Goal: Task Accomplishment & Management: Manage account settings

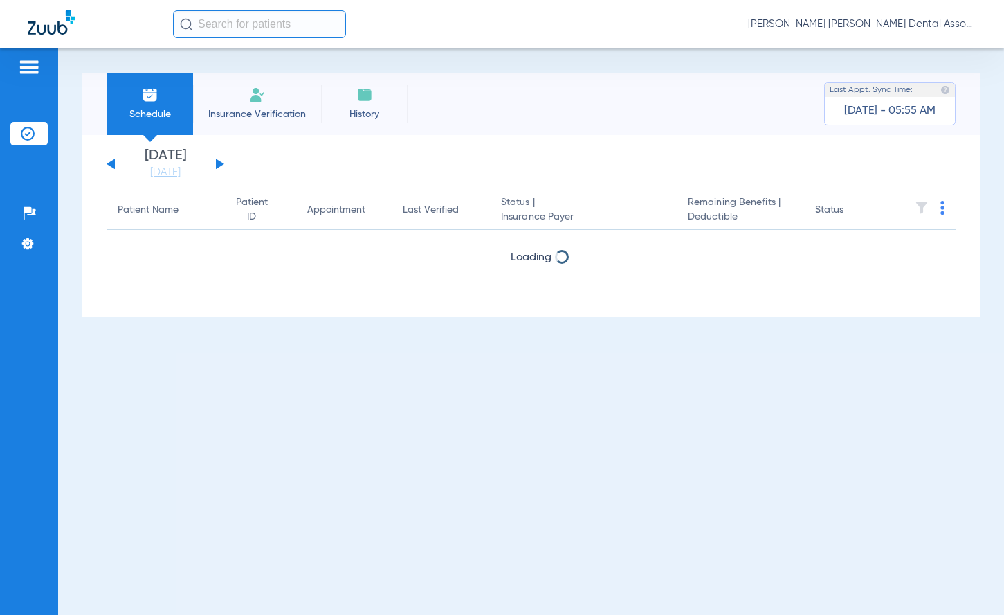
click at [219, 163] on button at bounding box center [220, 163] width 8 height 10
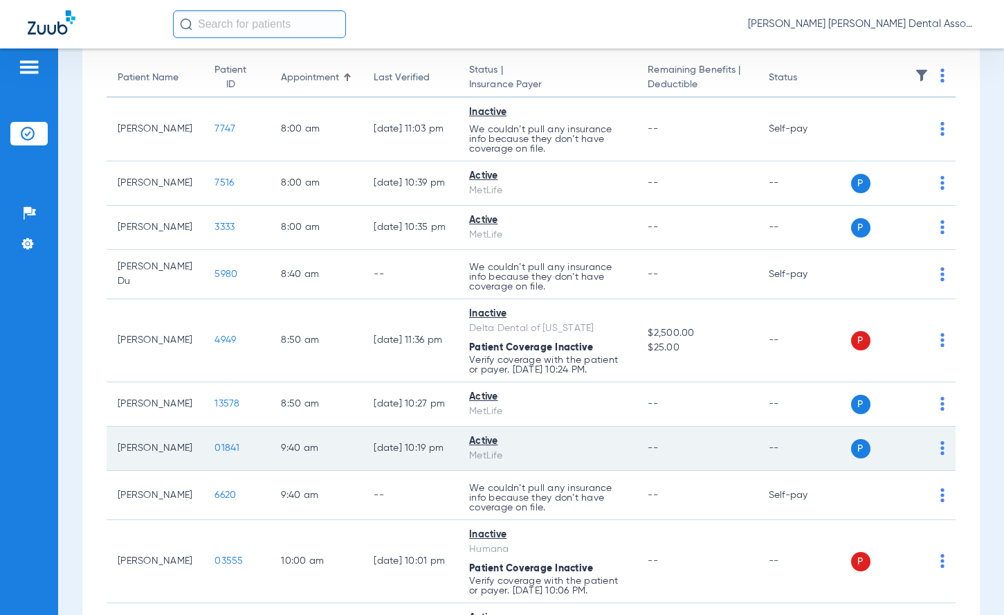
scroll to position [138, 0]
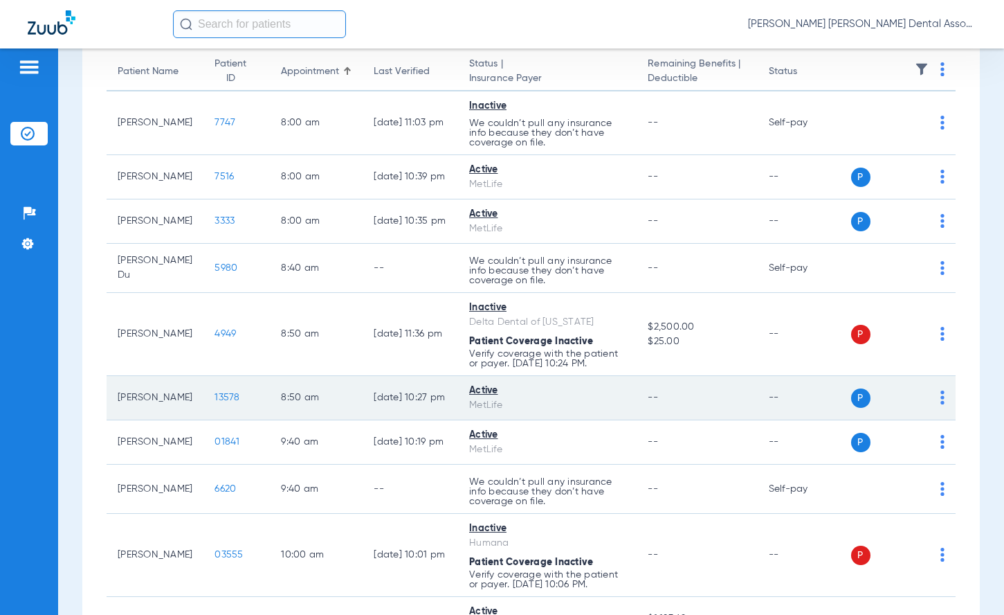
click at [215, 414] on td "13578" at bounding box center [236, 398] width 66 height 44
click at [215, 402] on span "13578" at bounding box center [227, 397] width 25 height 10
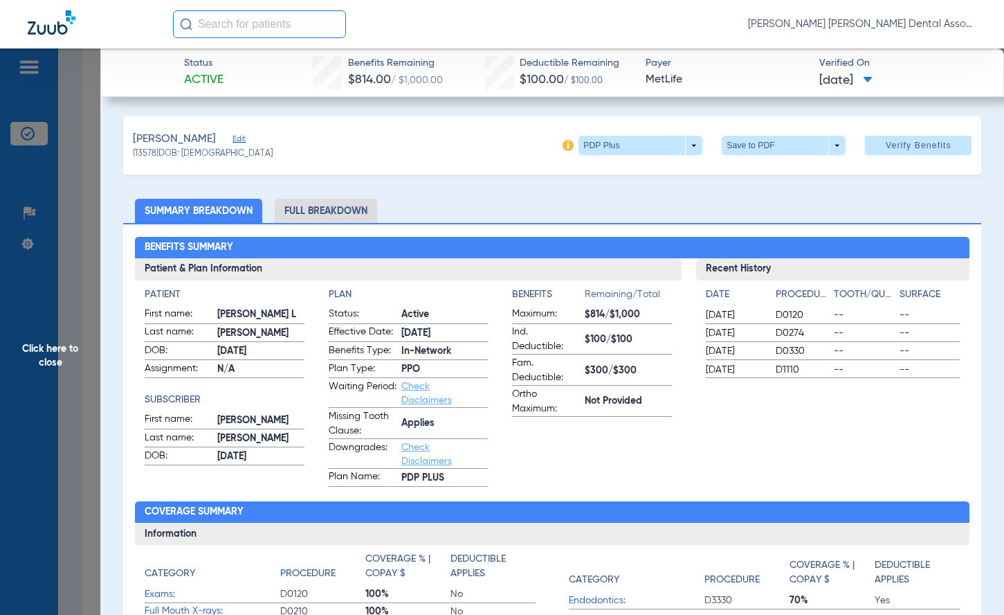
click at [65, 365] on span "Click here to close" at bounding box center [50, 355] width 100 height 615
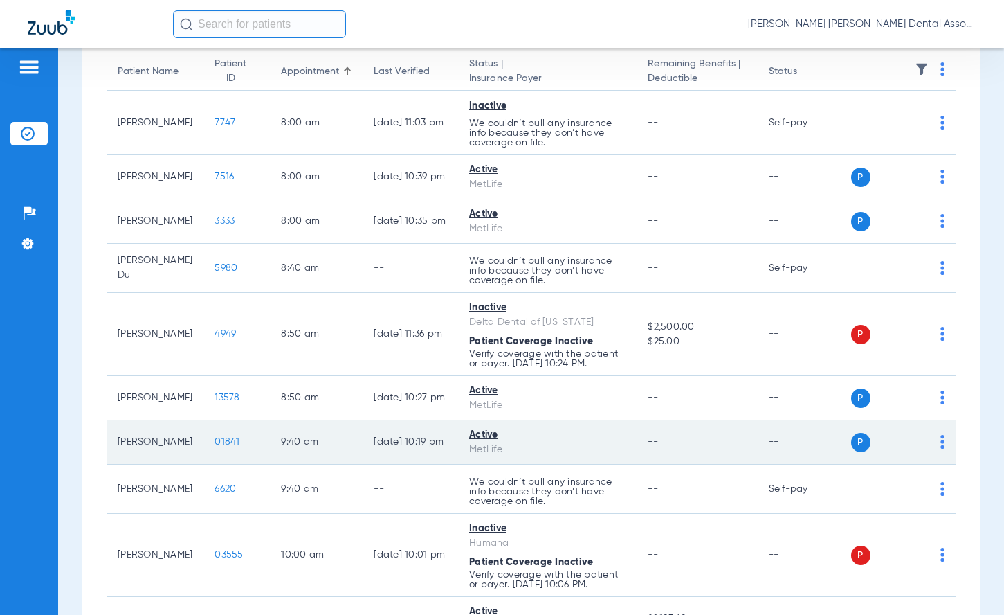
click at [218, 446] on span "01841" at bounding box center [227, 442] width 25 height 10
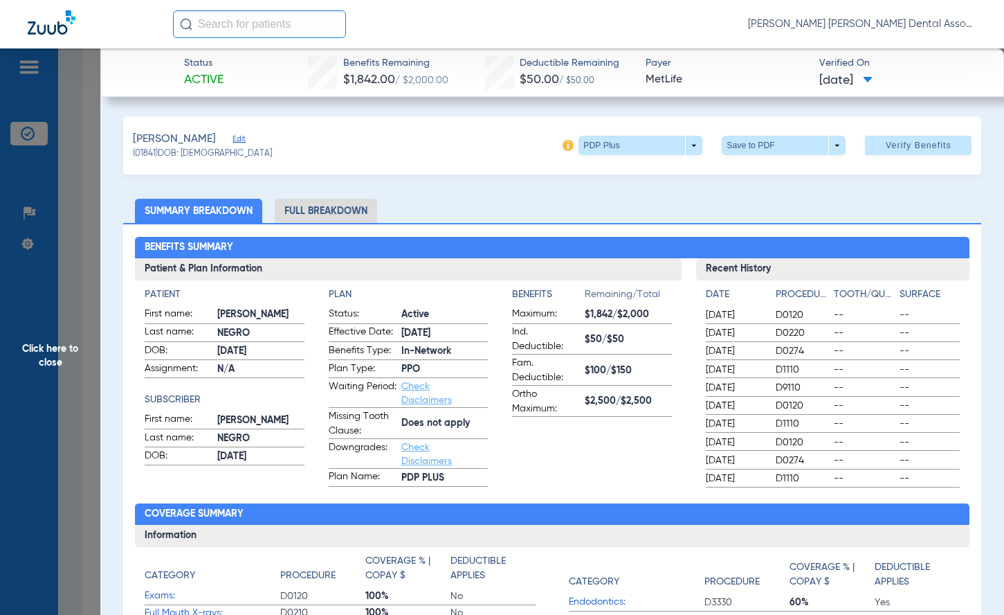
click at [64, 358] on span "Click here to close" at bounding box center [50, 355] width 100 height 615
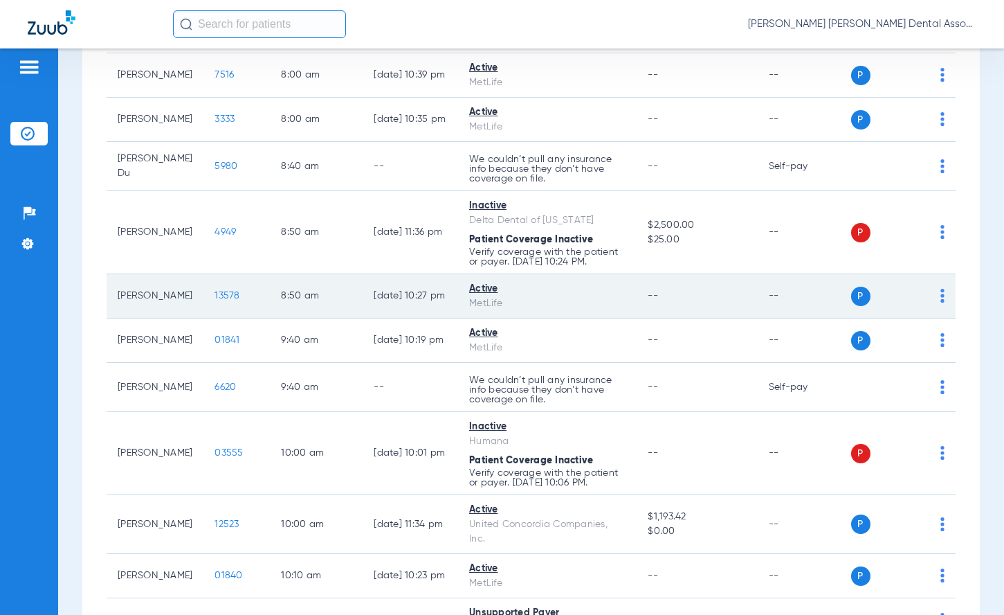
scroll to position [277, 0]
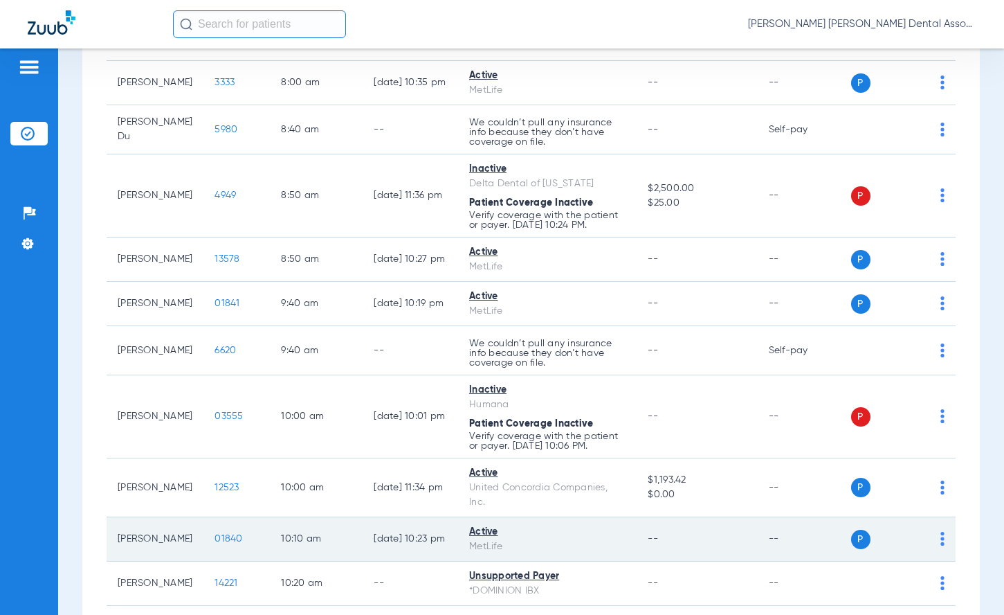
click at [215, 543] on span "01840" at bounding box center [229, 539] width 28 height 10
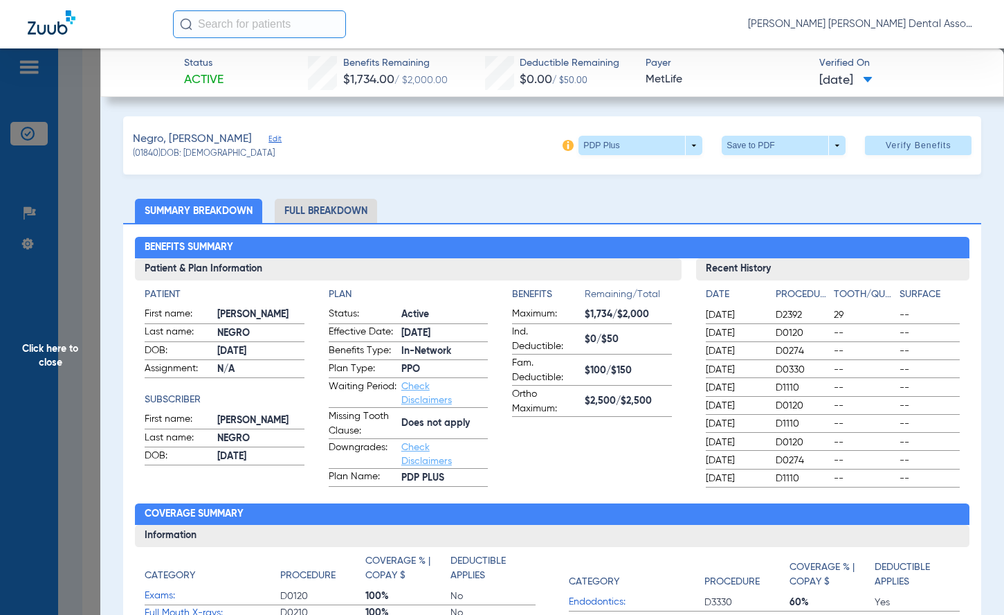
click at [50, 353] on span "Click here to close" at bounding box center [50, 355] width 100 height 615
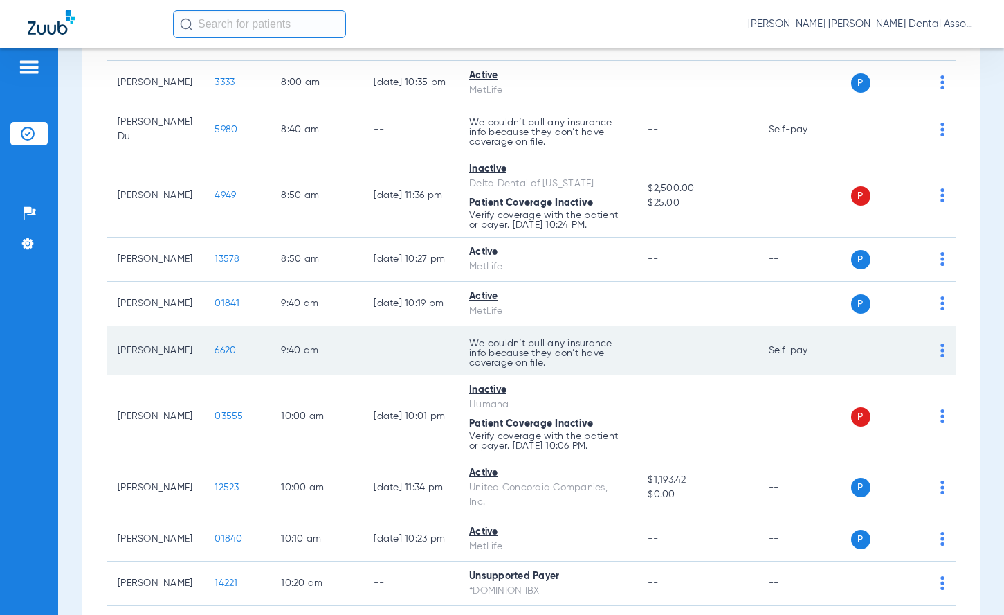
click at [434, 350] on td "--" at bounding box center [411, 350] width 96 height 49
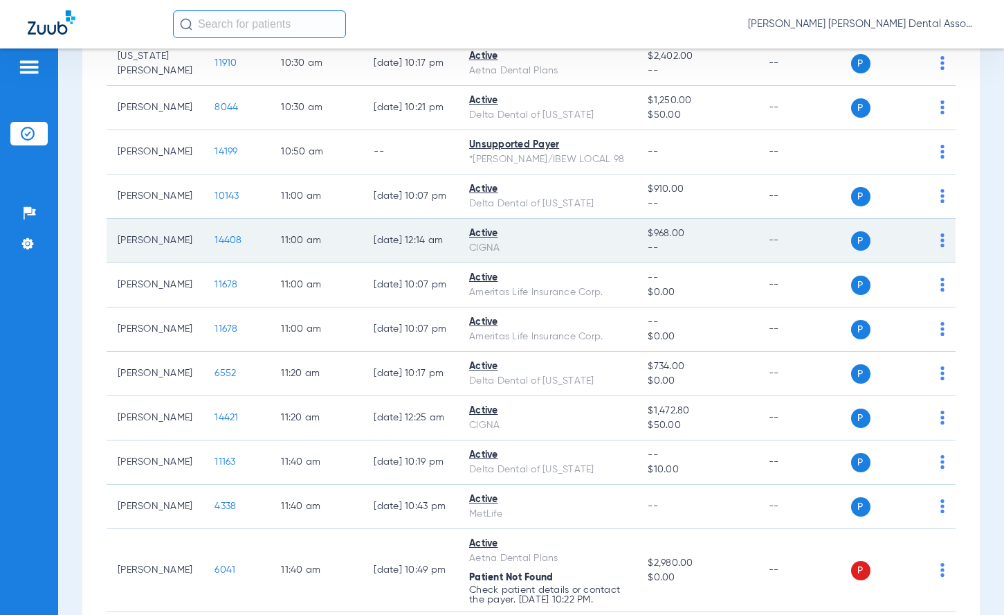
scroll to position [830, 0]
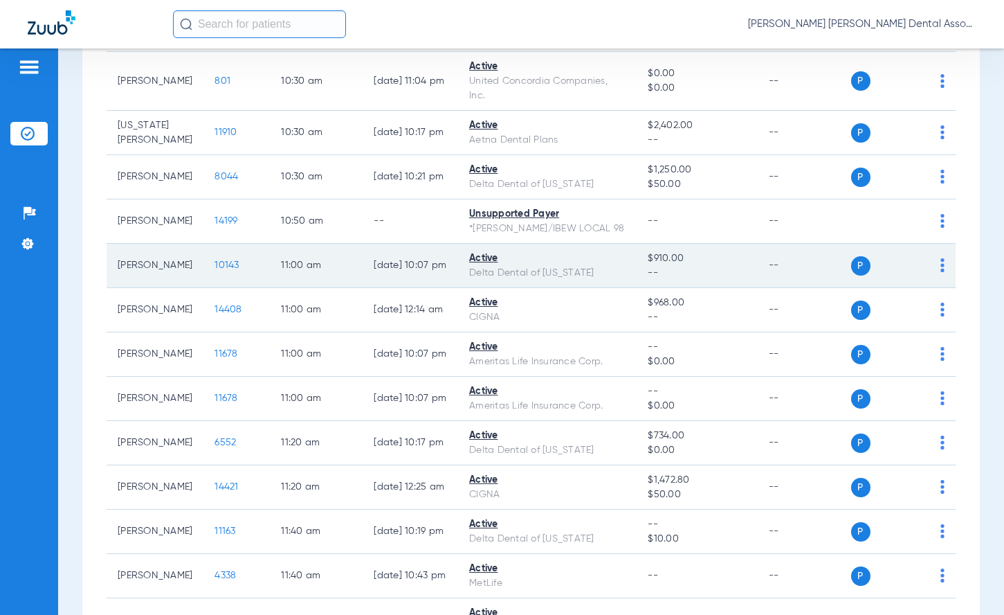
click at [393, 288] on td "[DATE] 10:07 PM" at bounding box center [411, 266] width 96 height 44
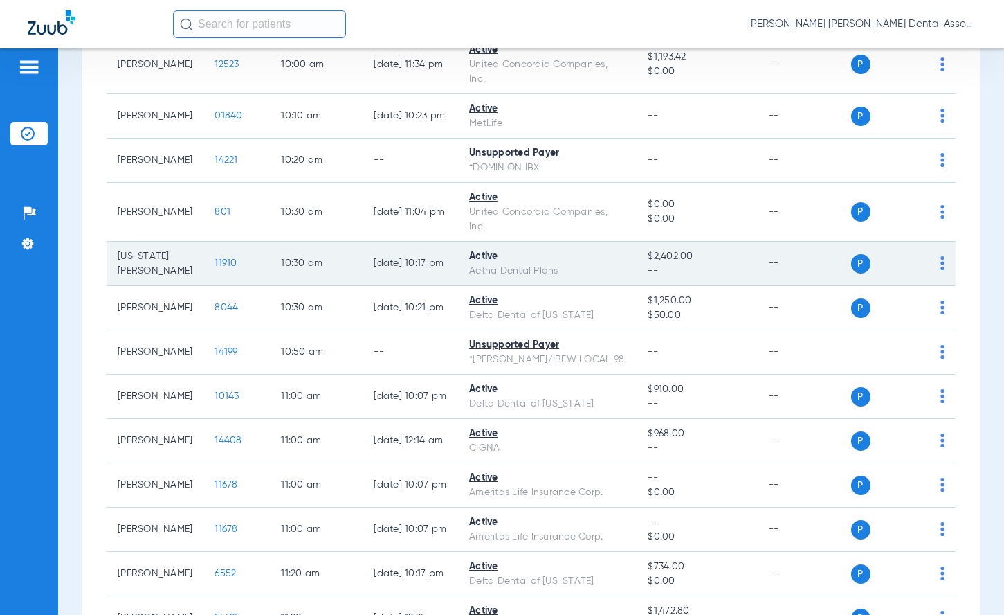
scroll to position [692, 0]
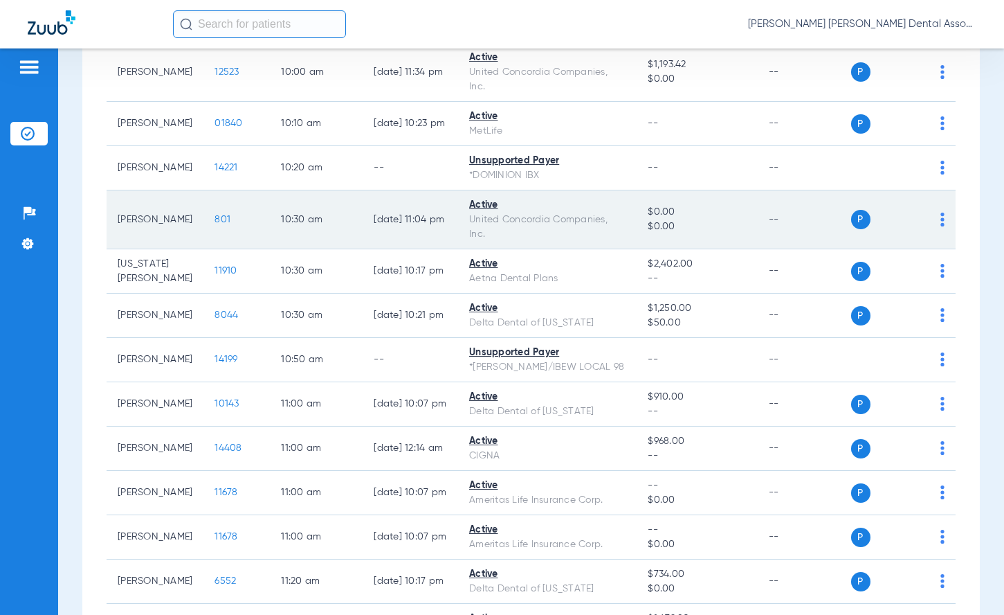
click at [215, 224] on span "801" at bounding box center [223, 220] width 16 height 10
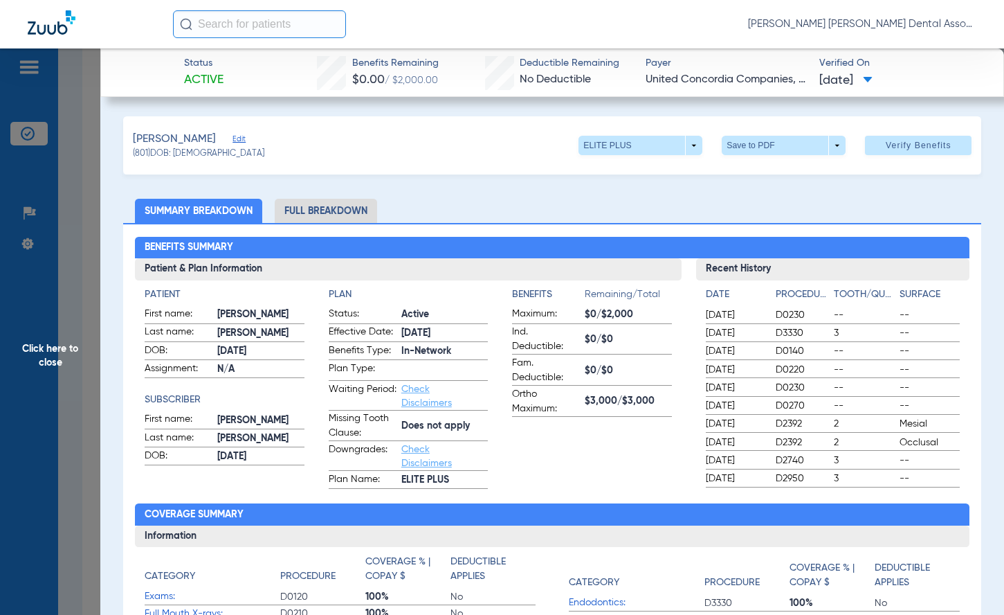
click at [360, 208] on li "Full Breakdown" at bounding box center [326, 211] width 102 height 24
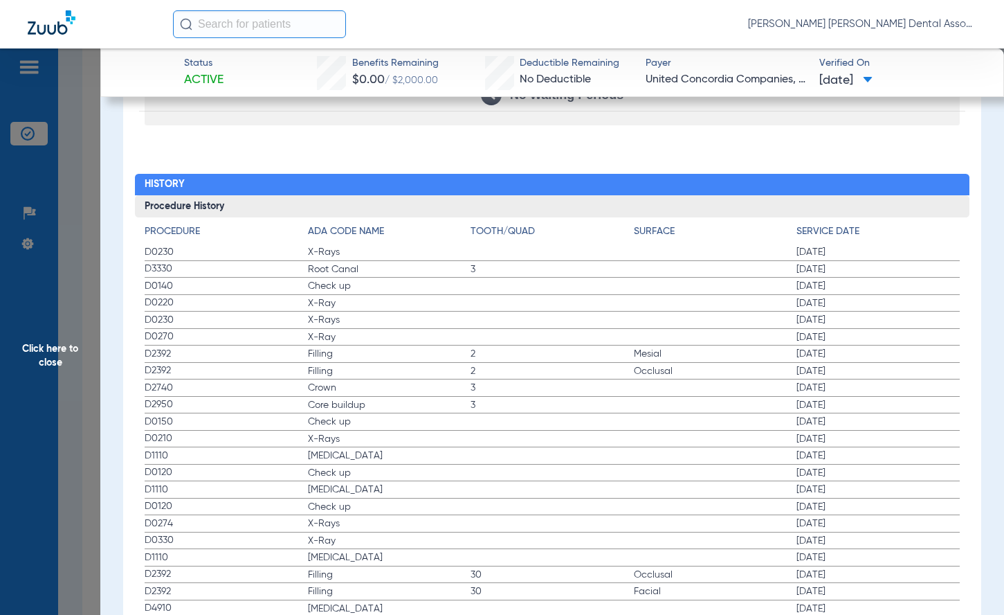
scroll to position [2082, 0]
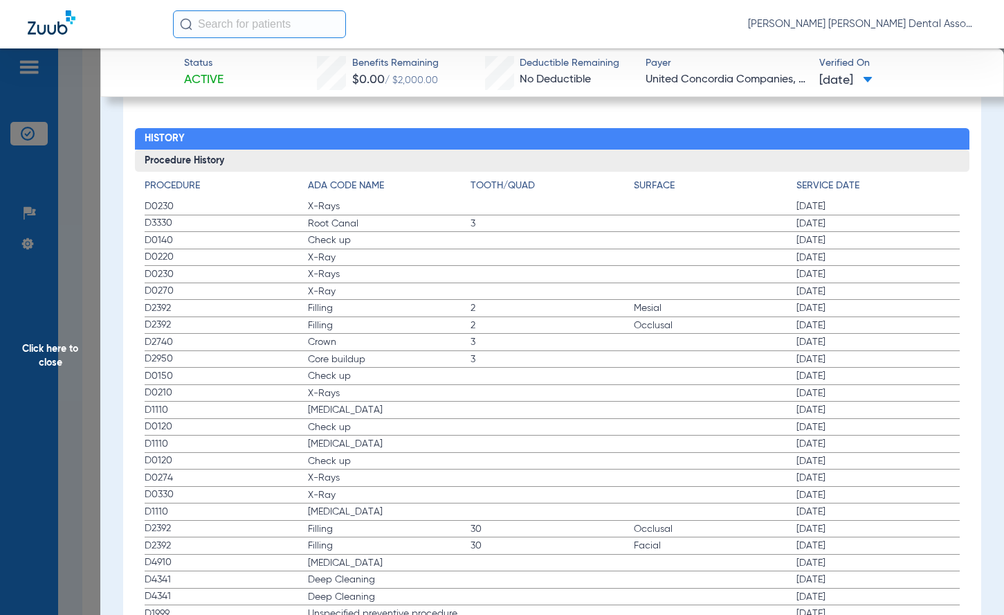
click at [62, 369] on span "Click here to close" at bounding box center [50, 355] width 100 height 615
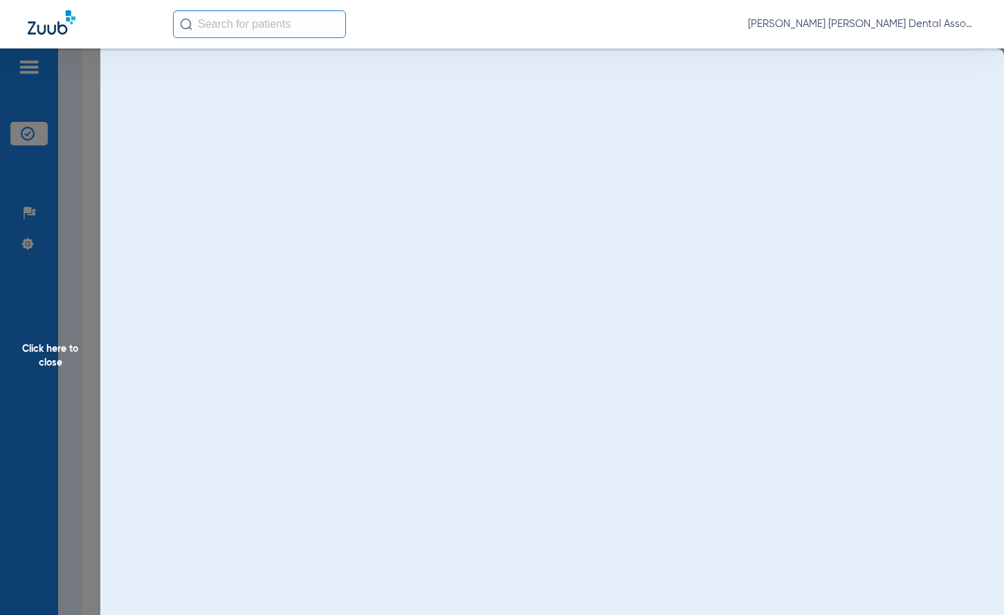
scroll to position [0, 0]
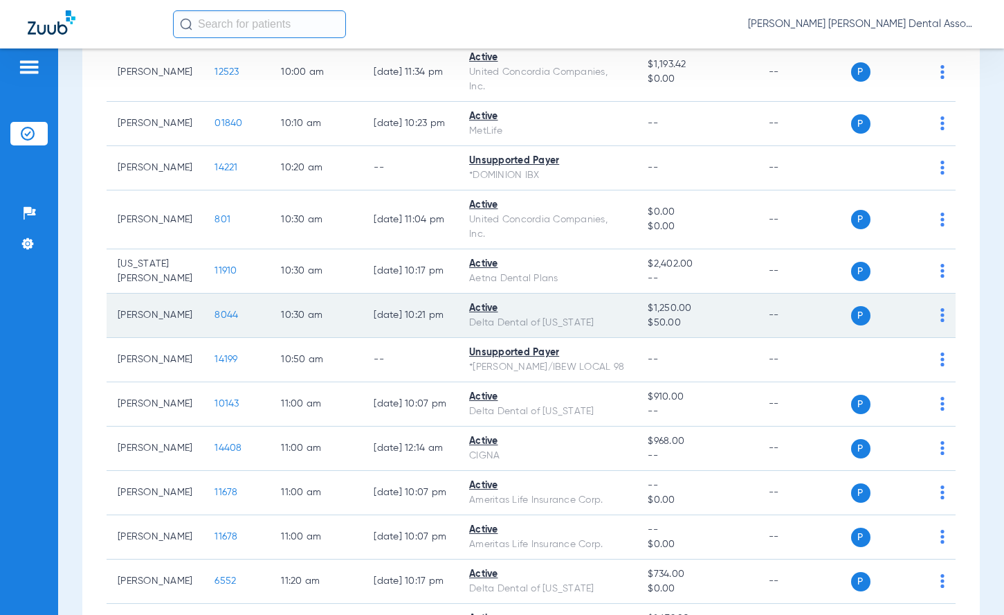
click at [309, 326] on td "10:30 AM" at bounding box center [316, 315] width 93 height 44
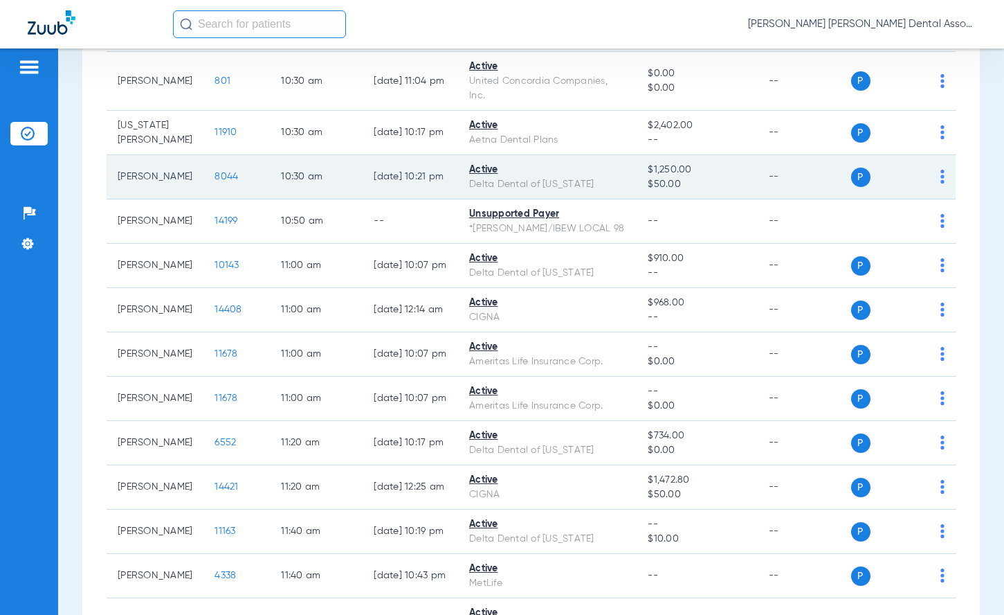
scroll to position [969, 0]
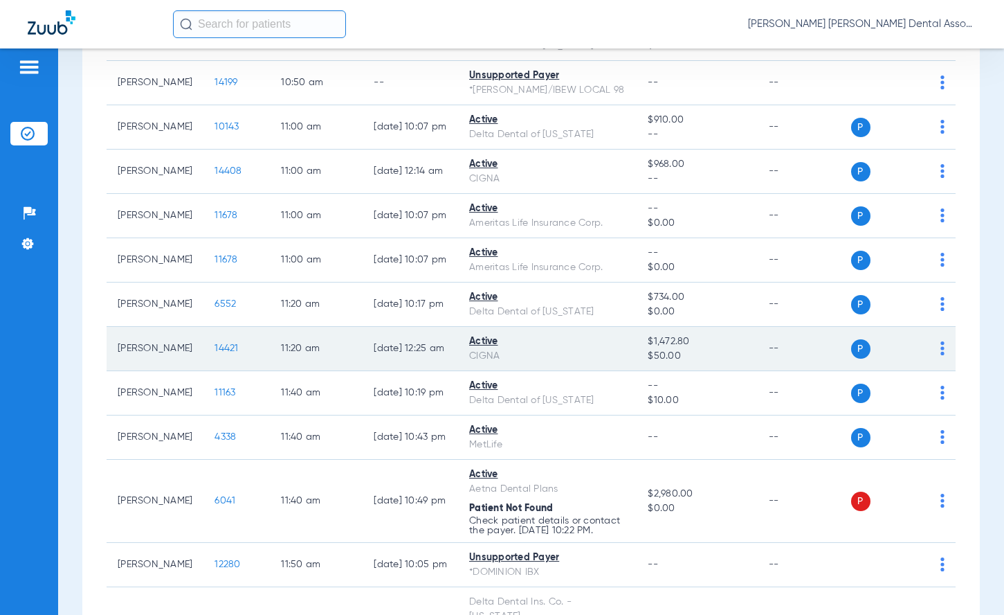
click at [270, 371] on td "11:20 AM" at bounding box center [316, 349] width 93 height 44
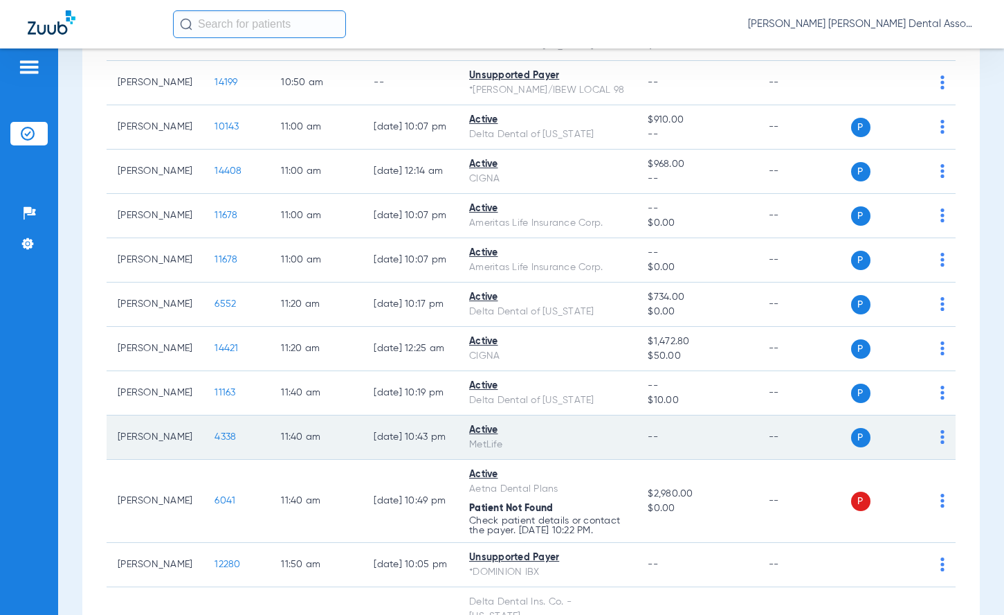
click at [215, 442] on span "4338" at bounding box center [225, 437] width 21 height 10
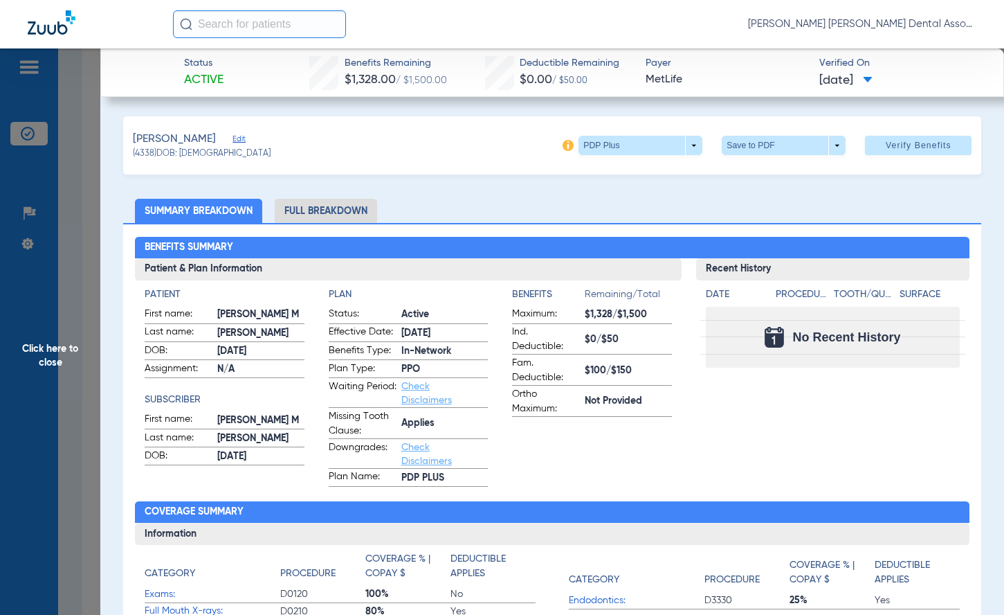
click at [66, 361] on span "Click here to close" at bounding box center [50, 355] width 100 height 615
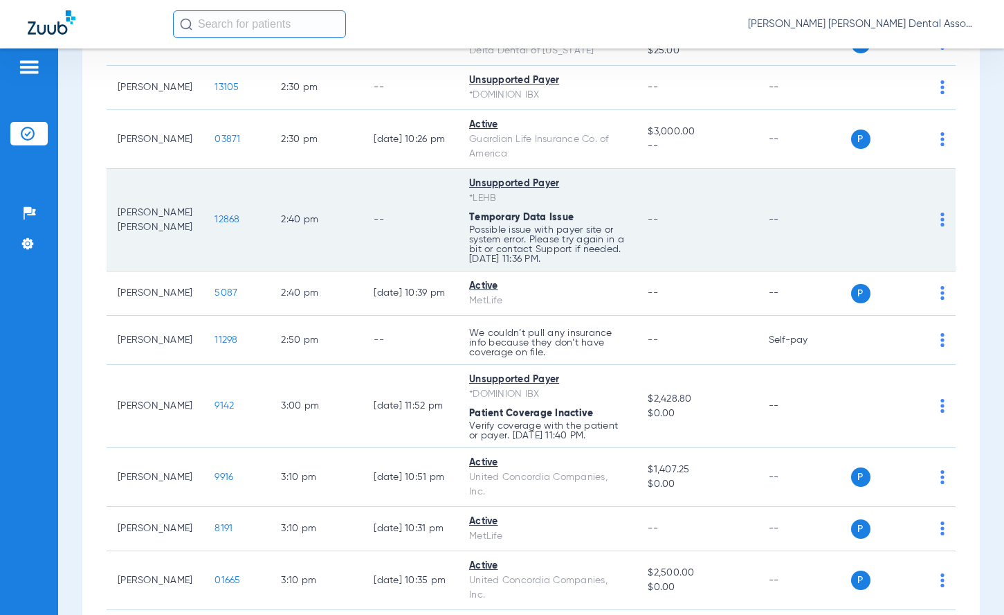
scroll to position [2422, 0]
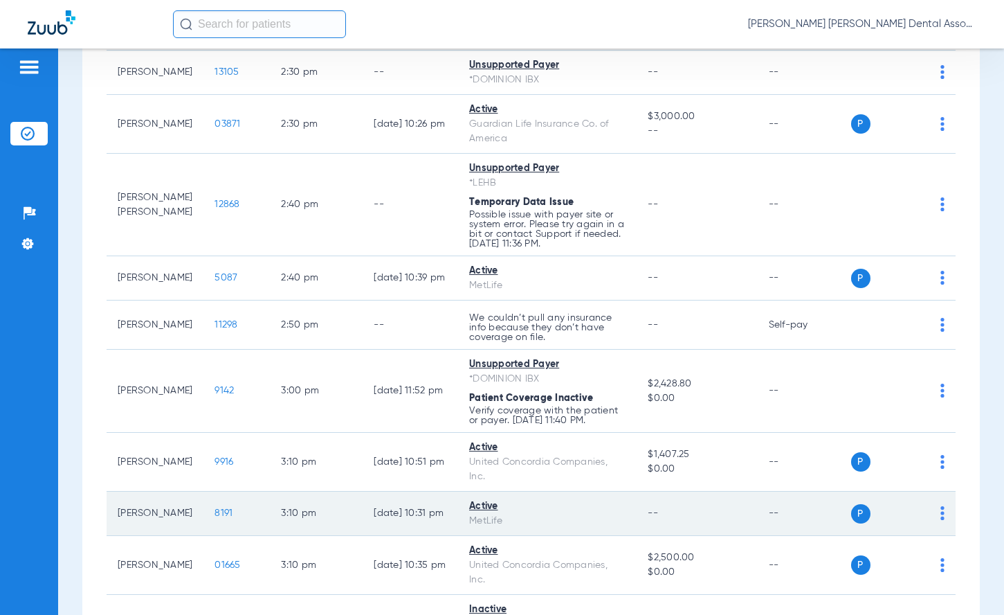
click at [203, 536] on td "8191" at bounding box center [236, 513] width 66 height 44
click at [215, 518] on span "8191" at bounding box center [224, 513] width 18 height 10
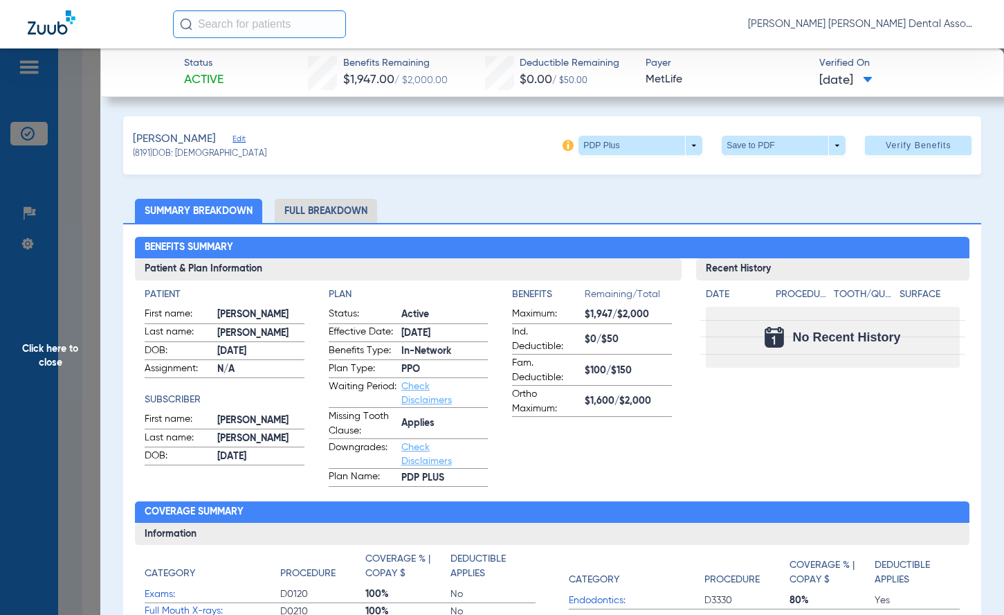
click at [51, 363] on span "Click here to close" at bounding box center [50, 355] width 100 height 615
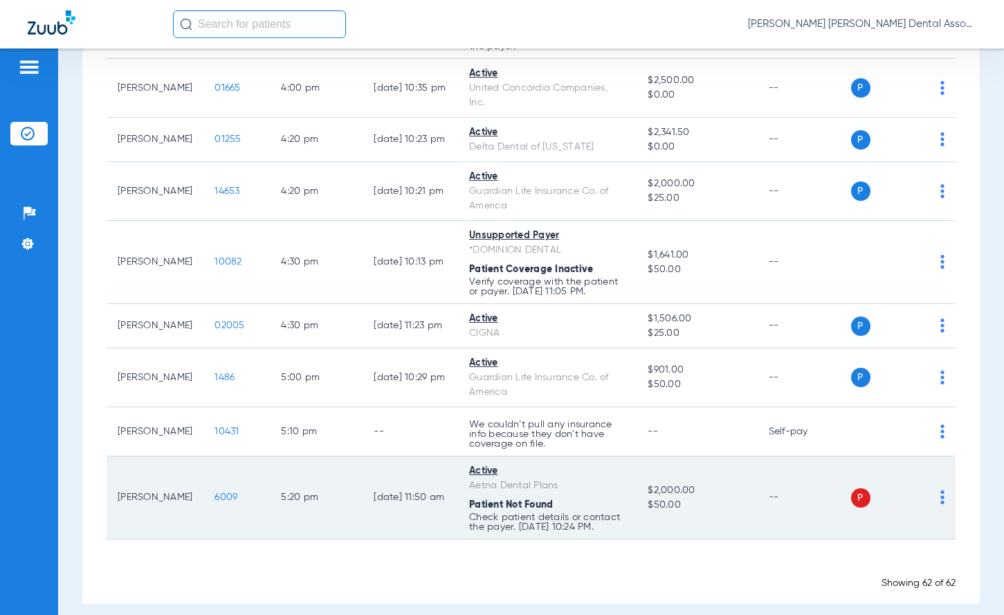
scroll to position [3249, 0]
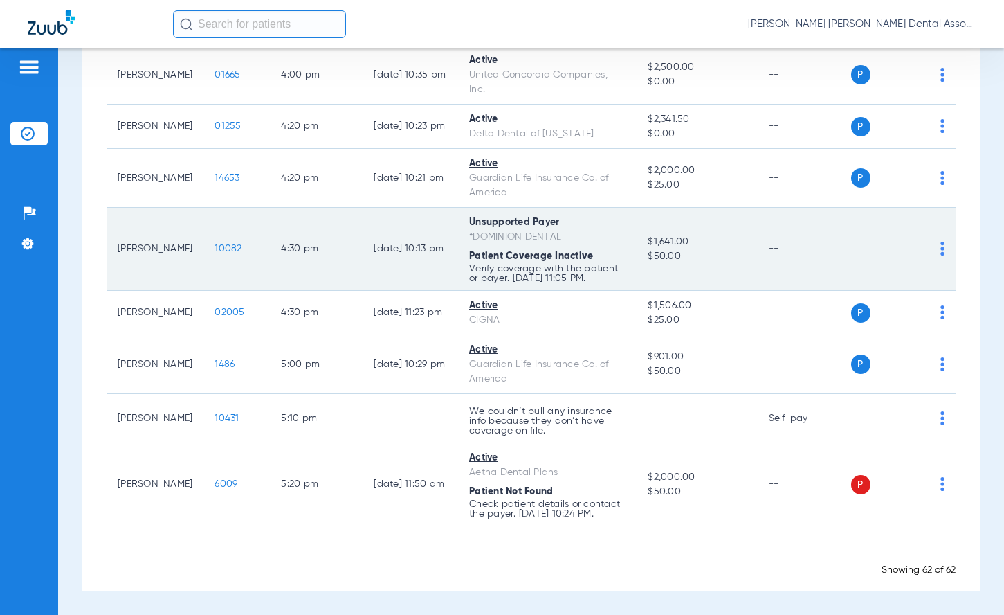
click at [363, 269] on td "[DATE] 10:13 PM" at bounding box center [411, 249] width 96 height 83
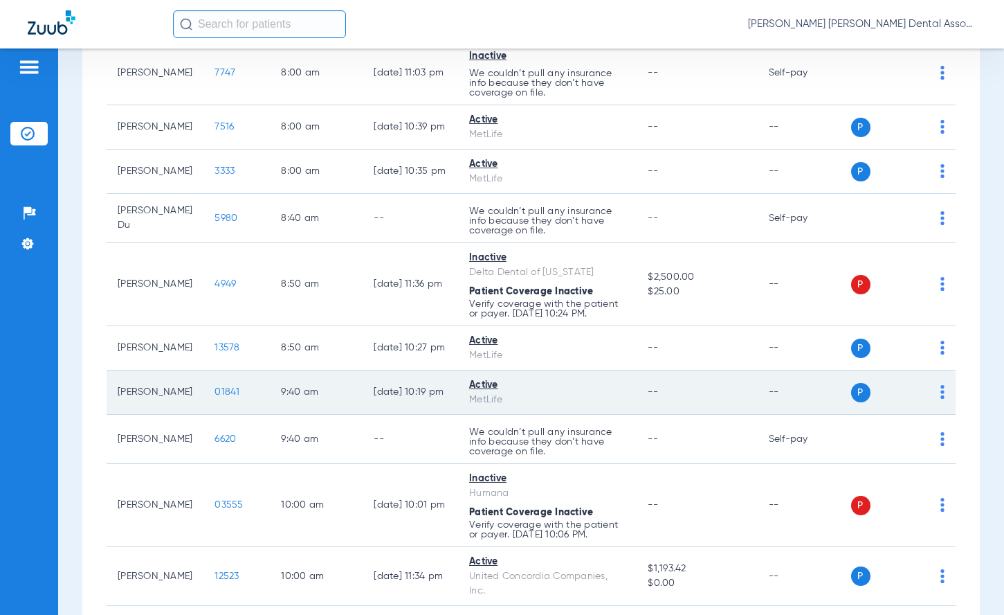
scroll to position [208, 0]
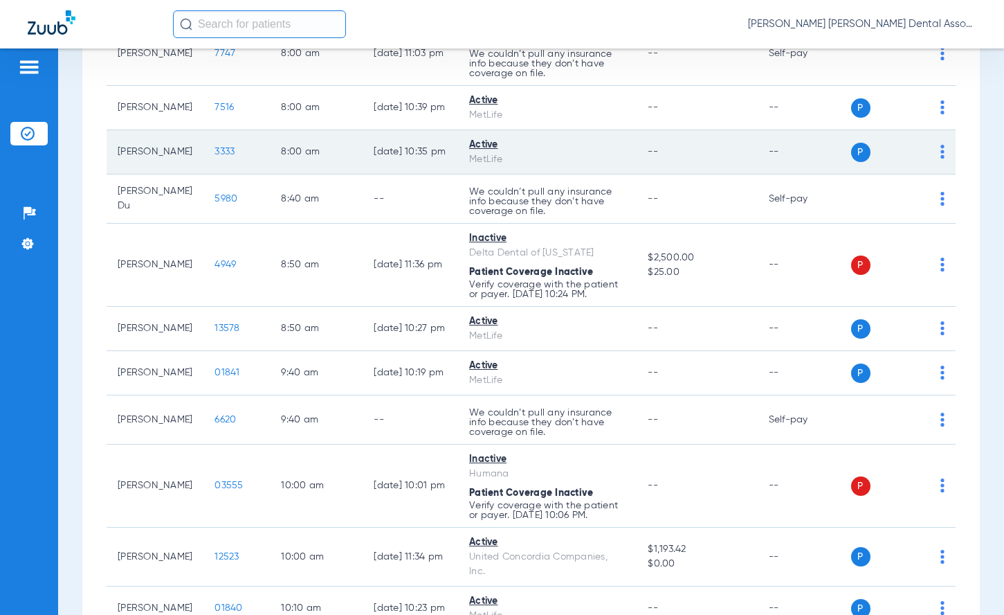
click at [217, 154] on span "3333" at bounding box center [225, 152] width 20 height 10
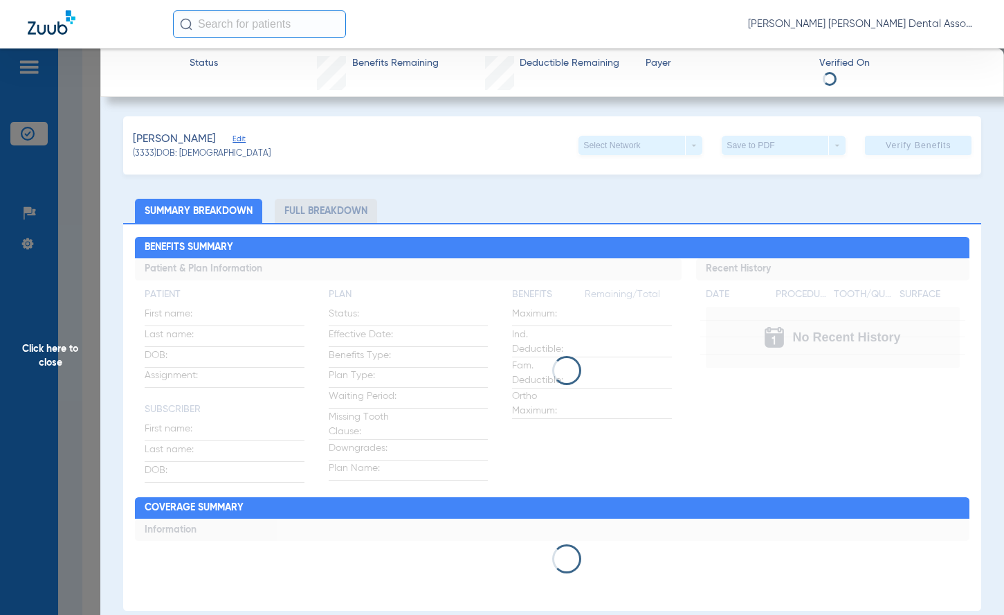
click at [309, 217] on li "Full Breakdown" at bounding box center [326, 211] width 102 height 24
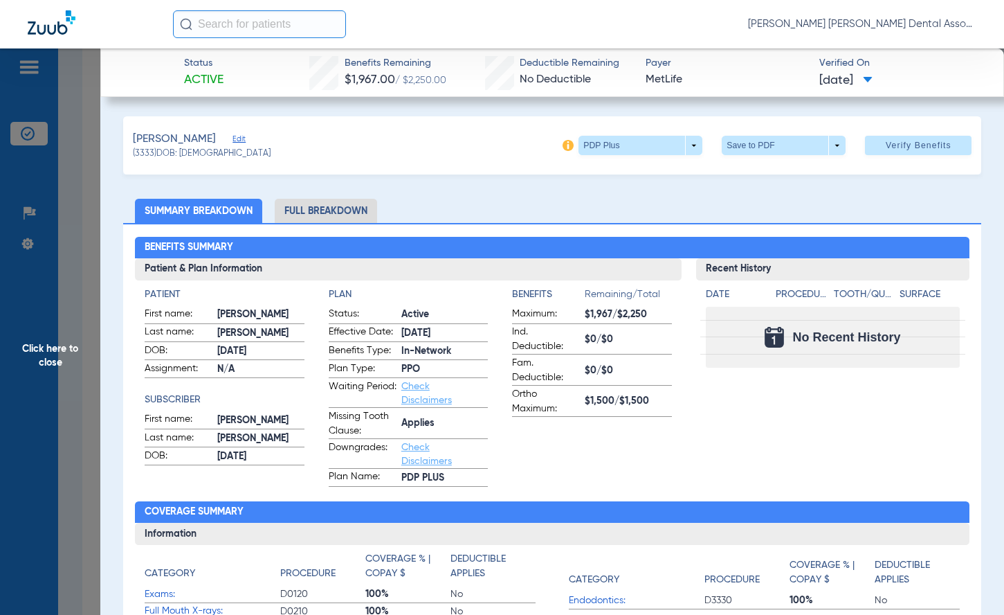
click at [311, 199] on li "Full Breakdown" at bounding box center [326, 211] width 102 height 24
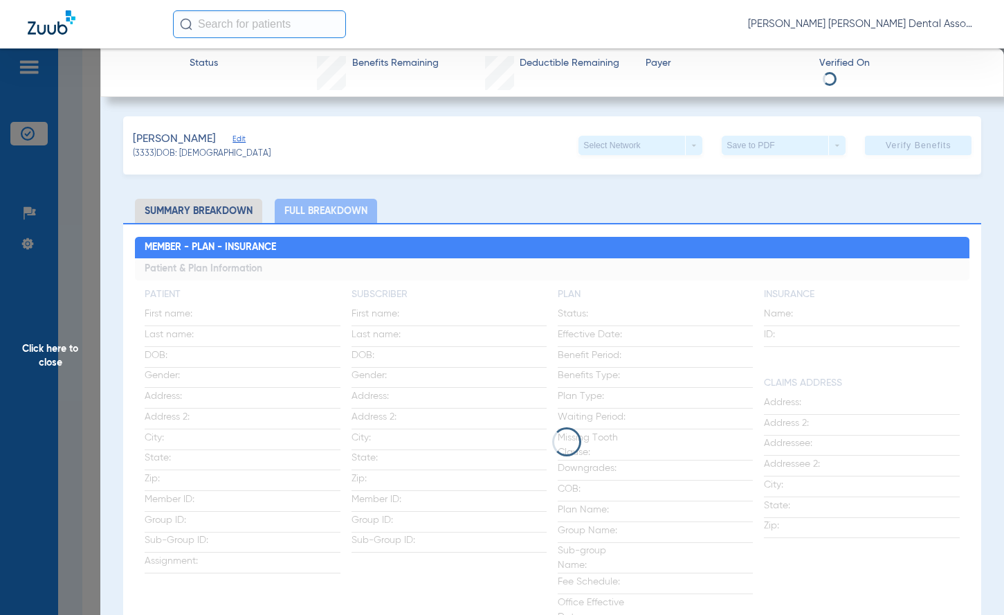
click at [311, 209] on li "Full Breakdown" at bounding box center [326, 211] width 102 height 24
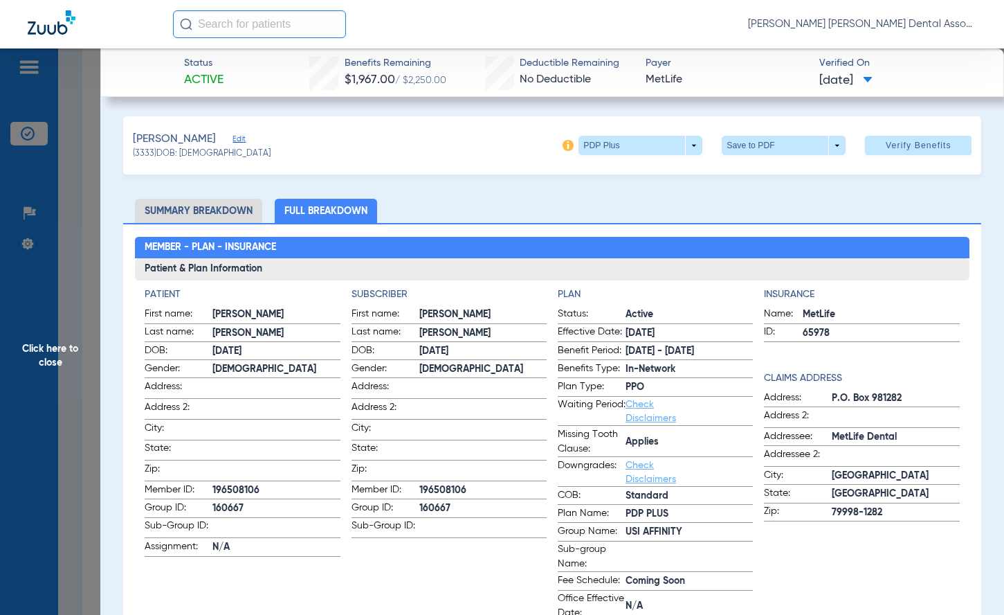
click at [69, 352] on span "Click here to close" at bounding box center [50, 355] width 100 height 615
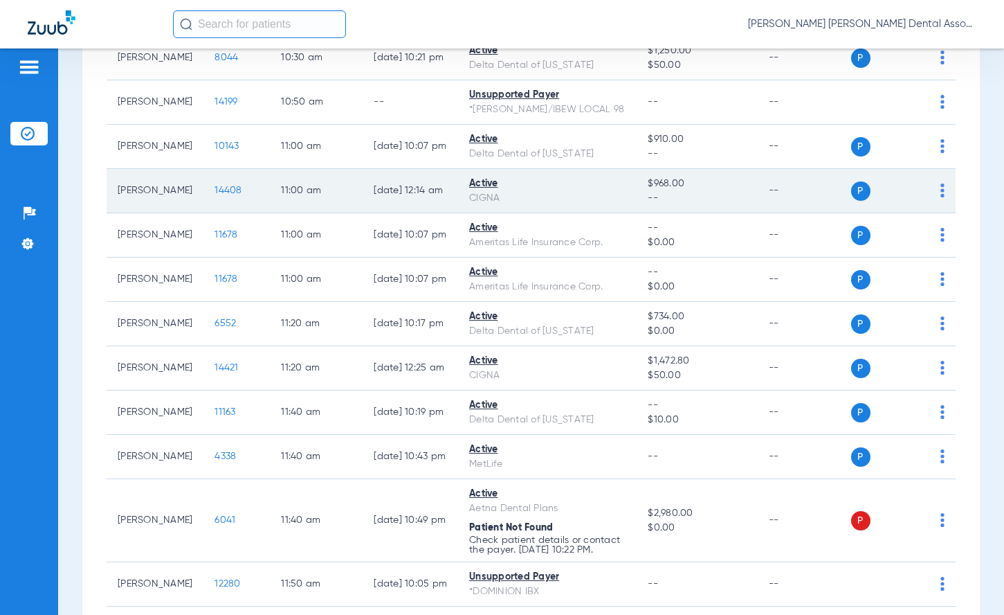
scroll to position [969, 0]
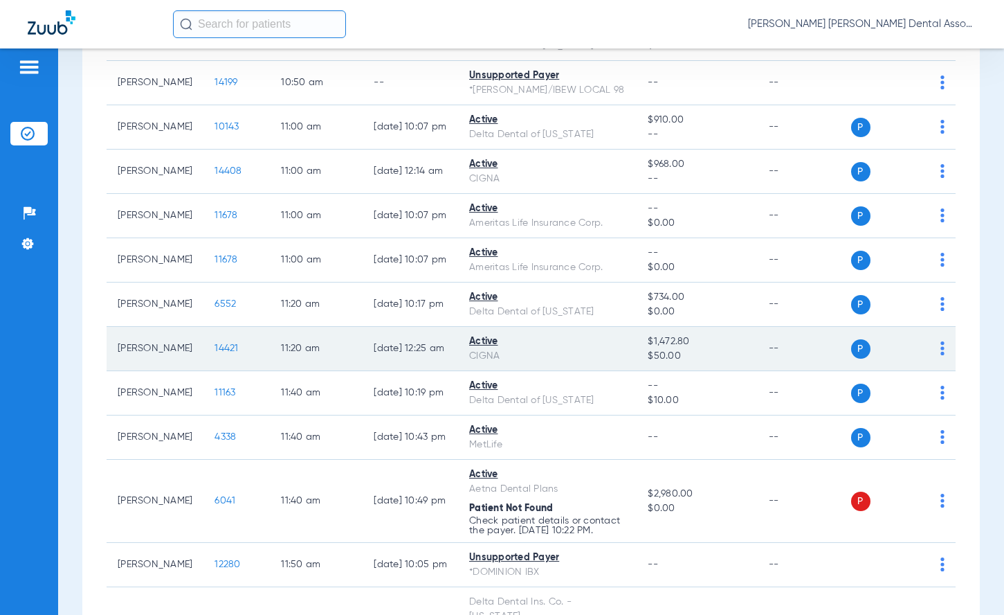
click at [378, 371] on td "[DATE] 12:25 AM" at bounding box center [411, 349] width 96 height 44
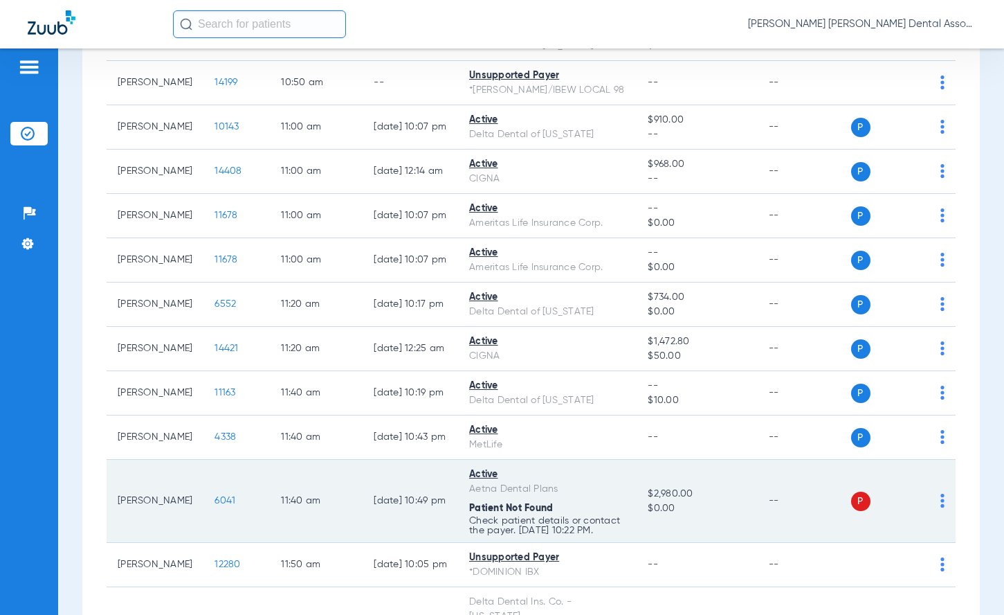
click at [940, 507] on img at bounding box center [942, 500] width 4 height 14
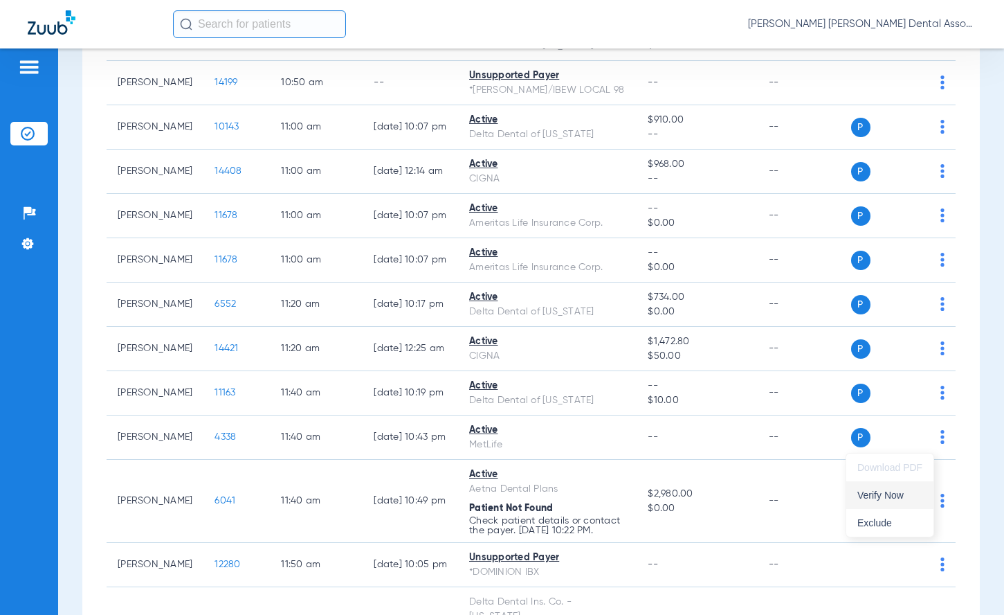
click at [901, 491] on span "Verify Now" at bounding box center [889, 495] width 65 height 10
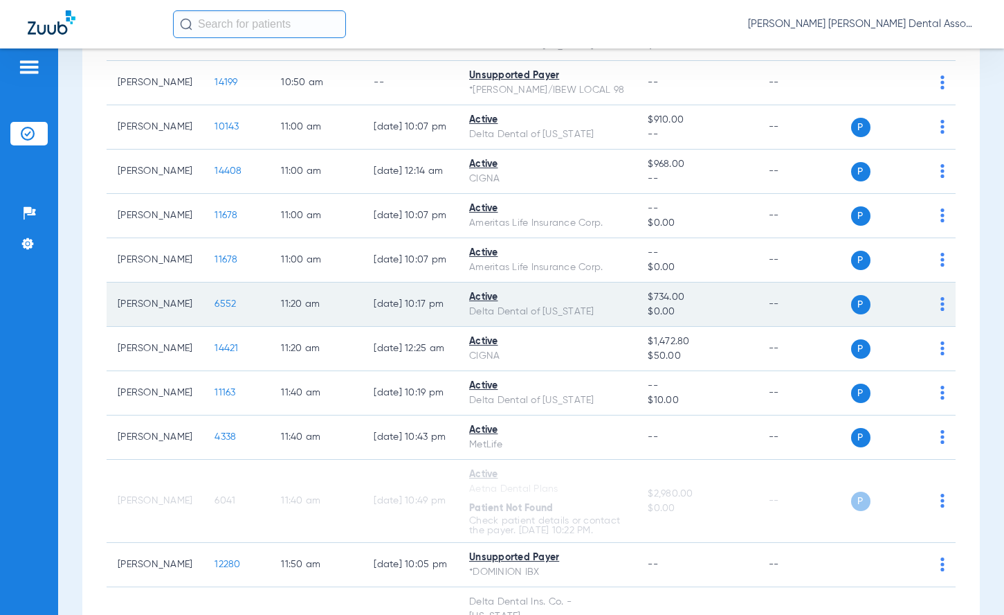
click at [435, 327] on td "[DATE] 10:17 PM" at bounding box center [411, 304] width 96 height 44
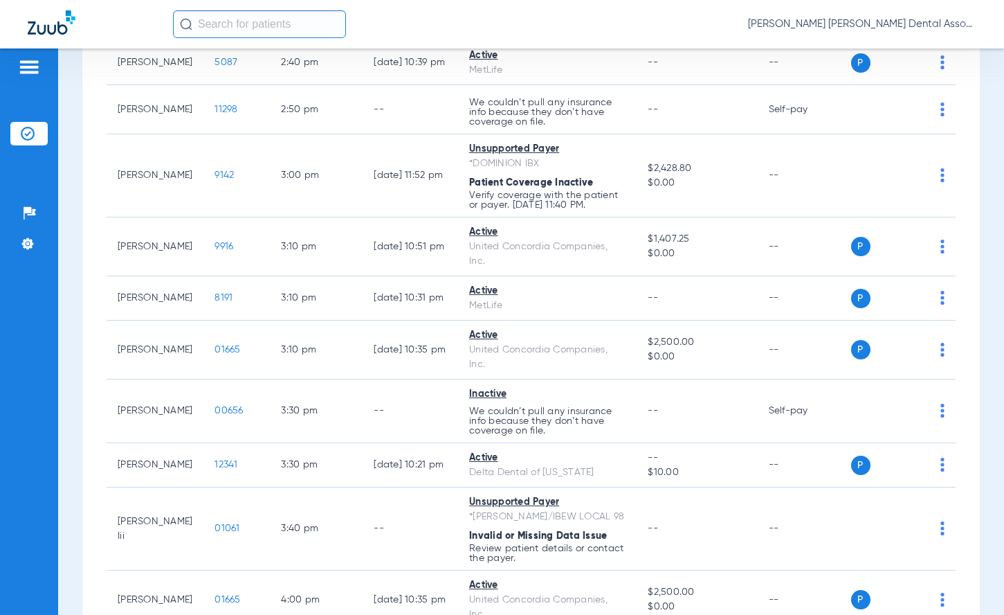
scroll to position [2699, 0]
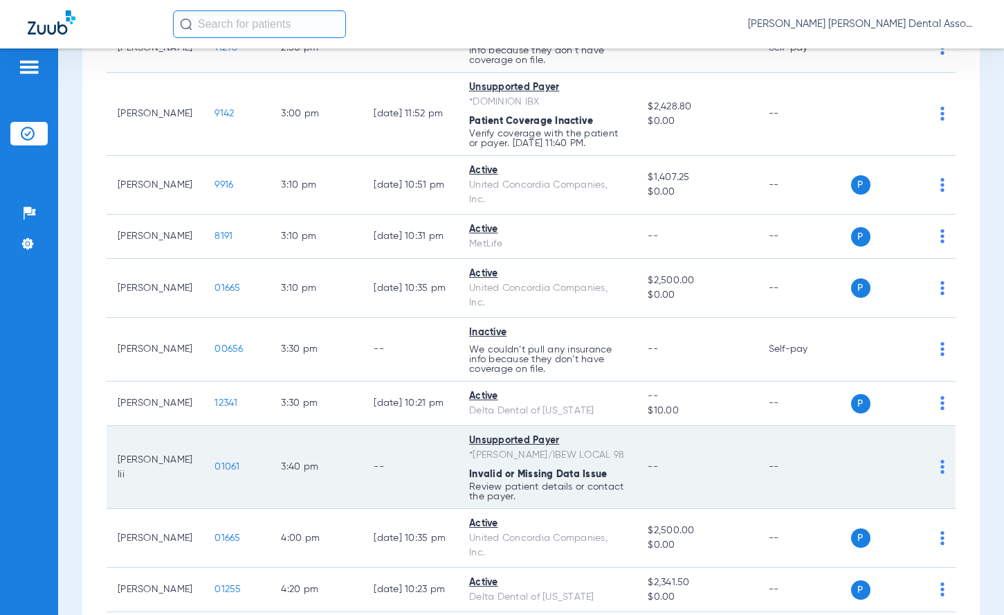
click at [300, 487] on td "3:40 PM" at bounding box center [316, 467] width 93 height 83
click at [391, 509] on td "--" at bounding box center [411, 467] width 96 height 83
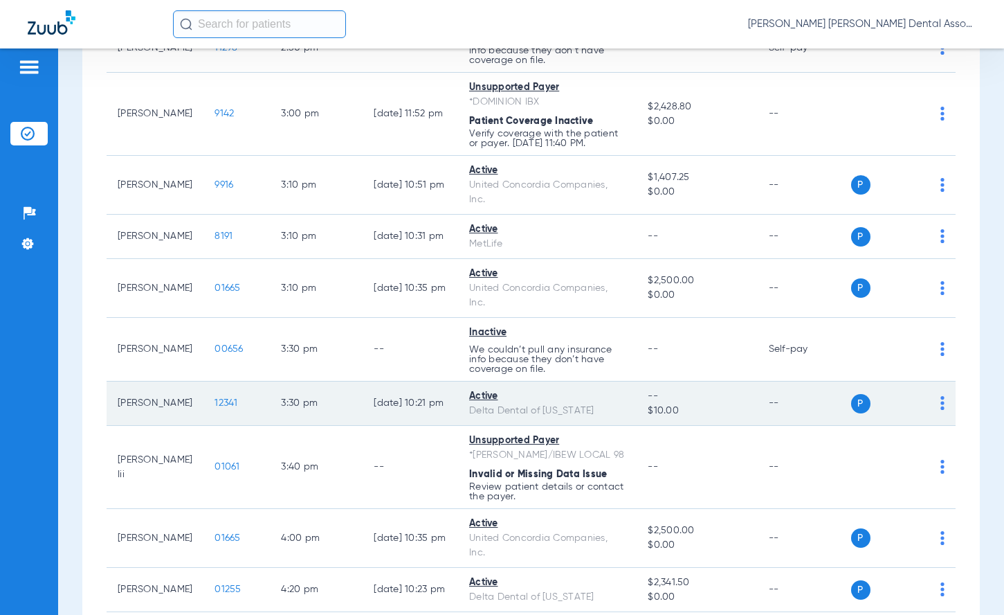
click at [215, 408] on span "12341" at bounding box center [226, 403] width 23 height 10
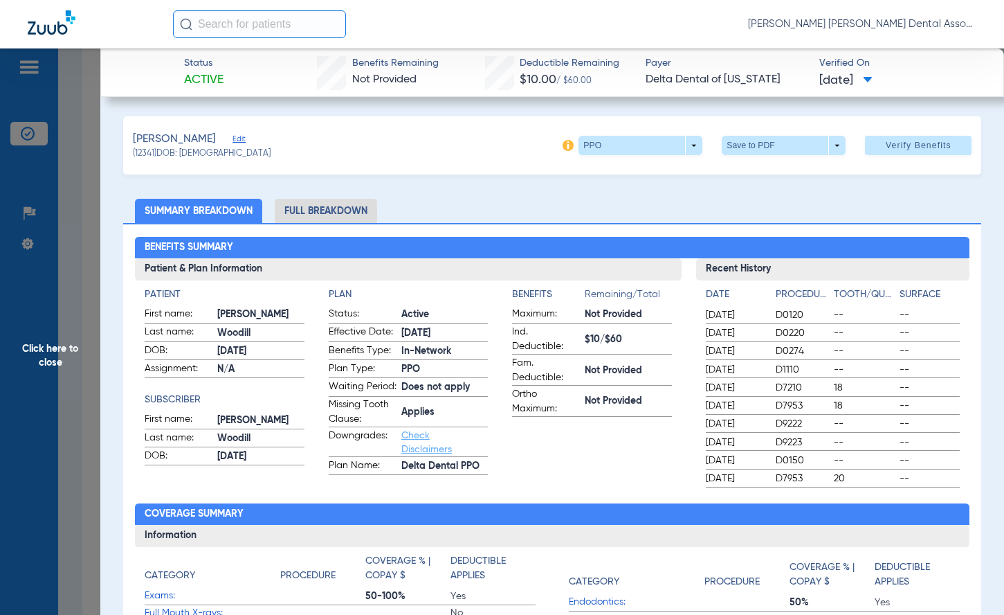
click at [324, 213] on li "Full Breakdown" at bounding box center [326, 211] width 102 height 24
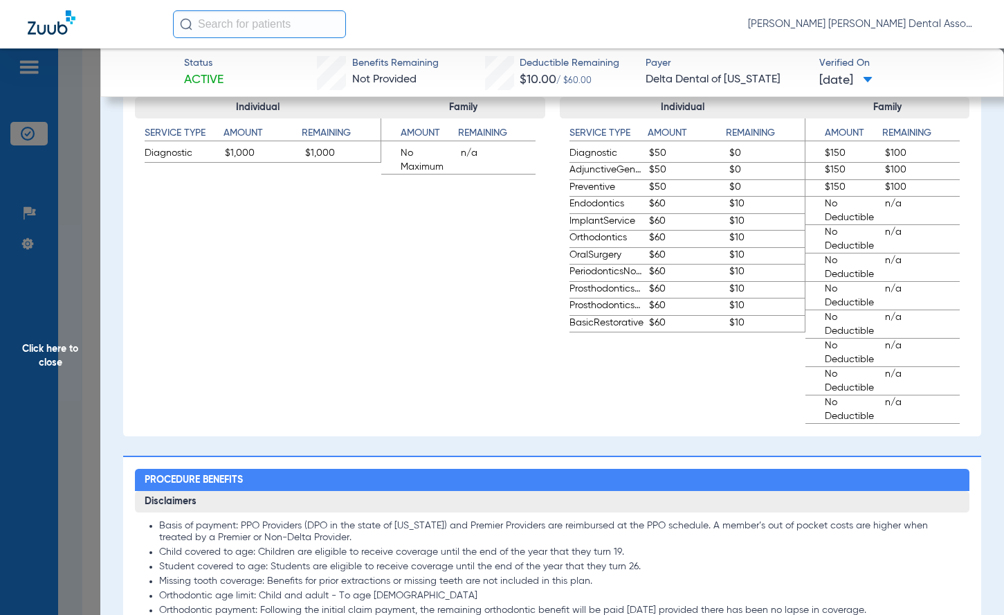
scroll to position [830, 0]
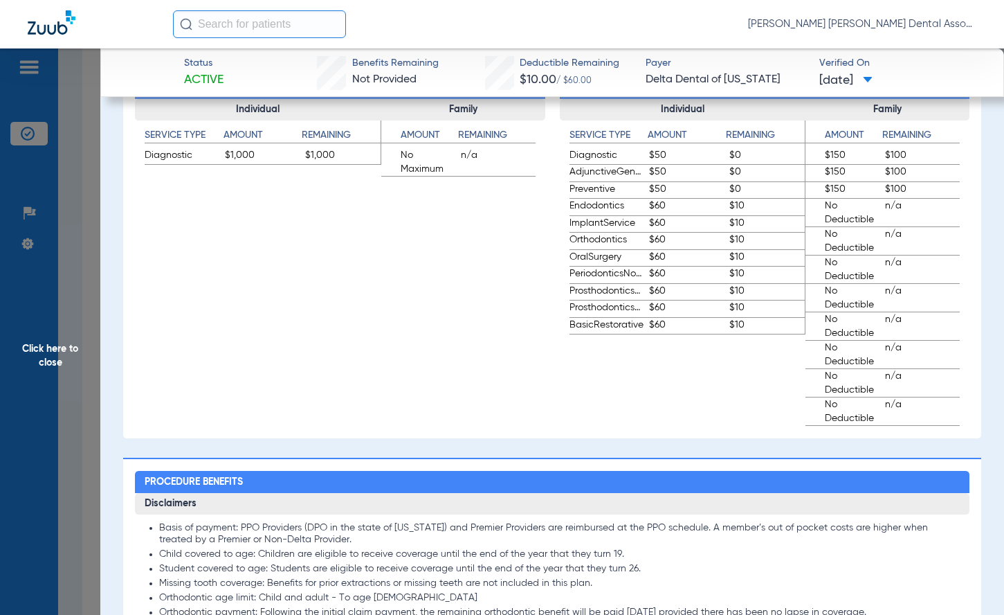
drag, startPoint x: 51, startPoint y: 345, endPoint x: 990, endPoint y: 362, distance: 939.9
click at [51, 347] on span "Click here to close" at bounding box center [50, 355] width 100 height 615
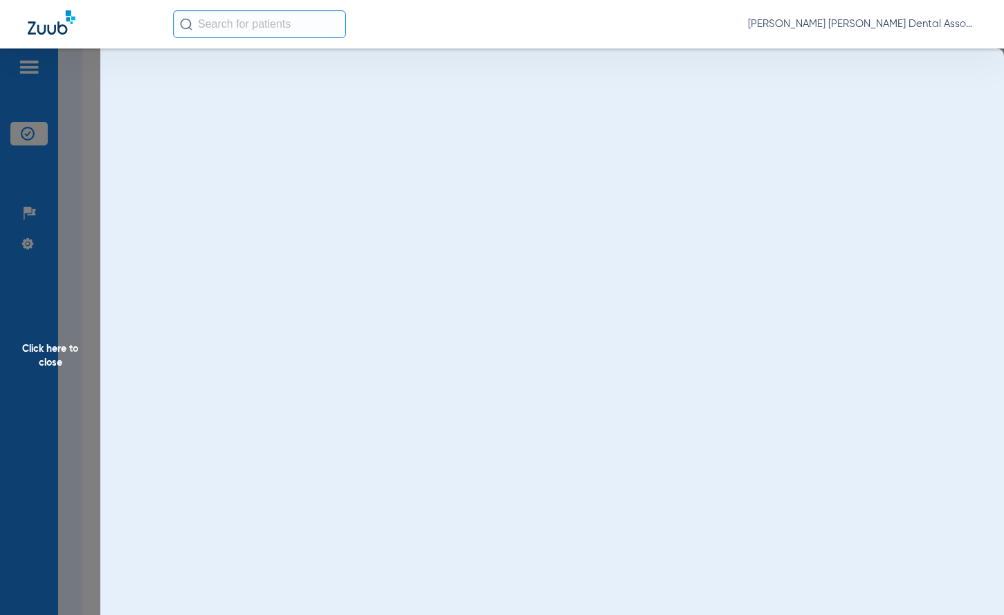
scroll to position [0, 0]
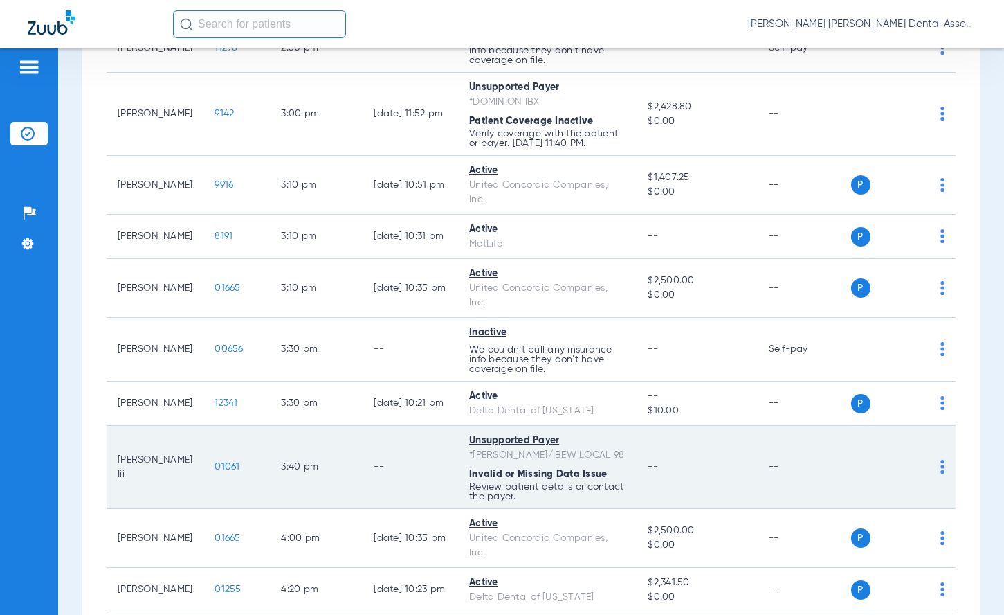
click at [340, 509] on td "3:40 PM" at bounding box center [316, 467] width 93 height 83
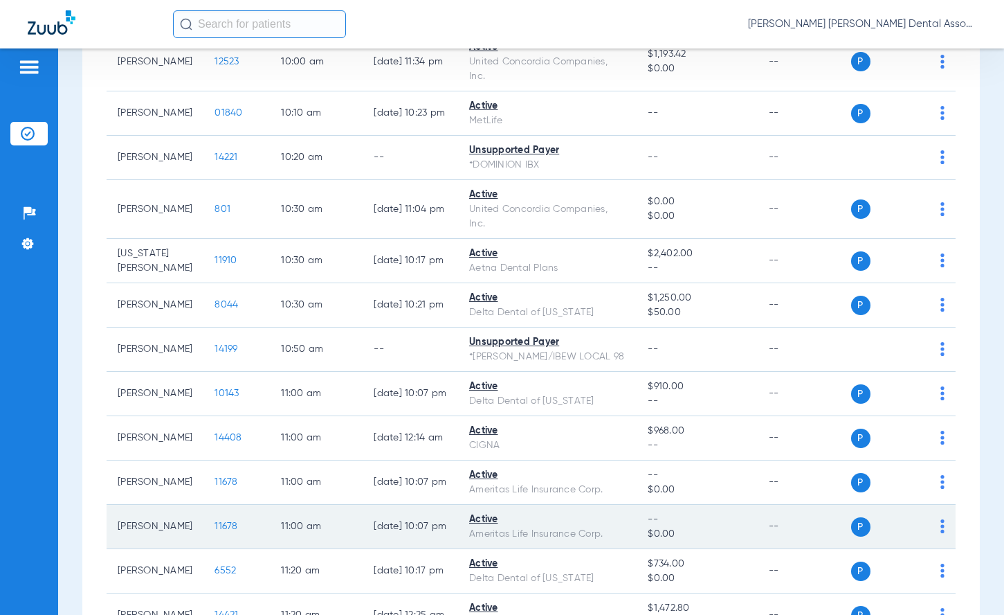
scroll to position [772, 0]
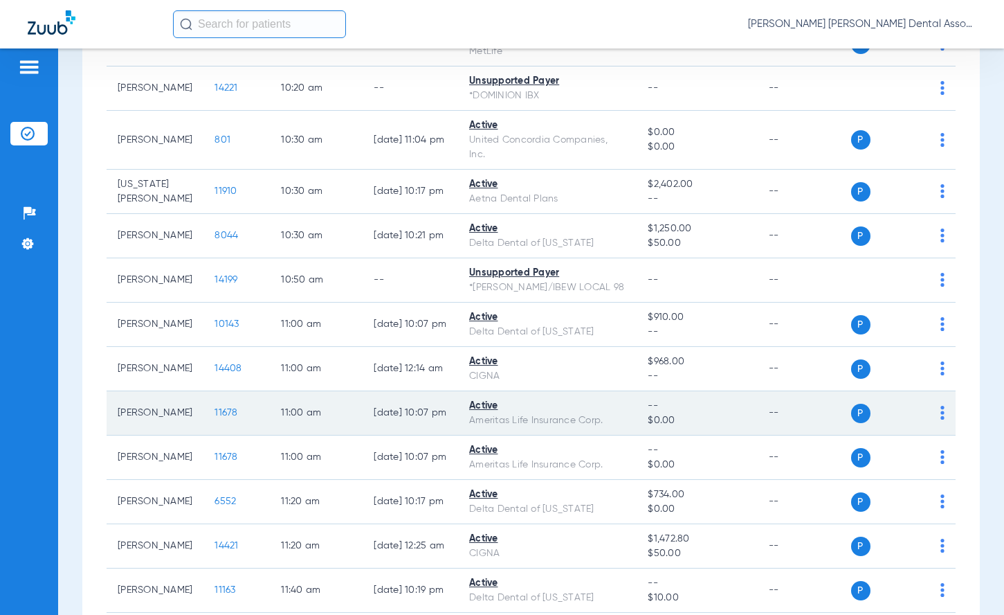
click at [216, 417] on span "11678" at bounding box center [226, 413] width 23 height 10
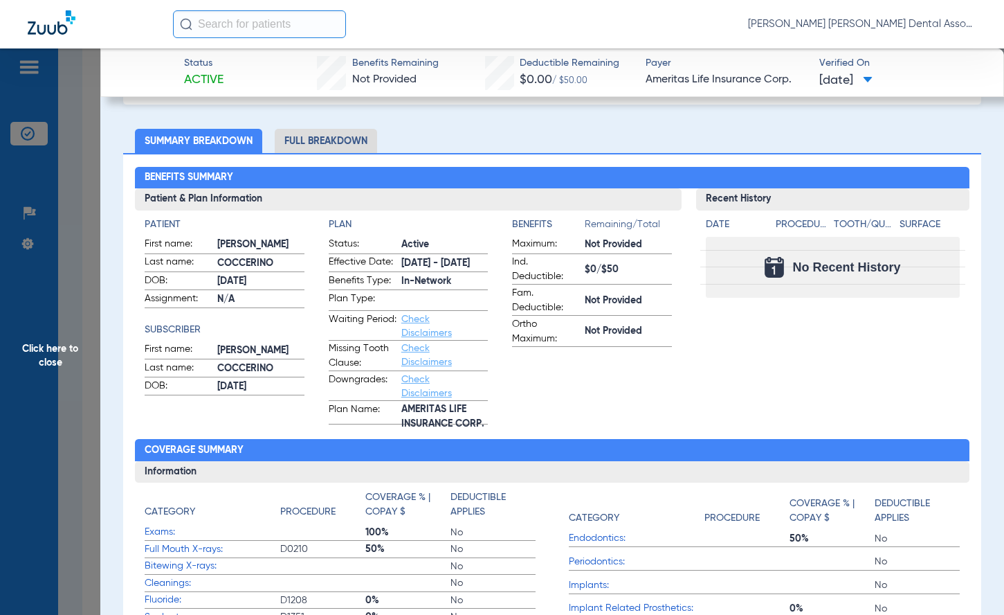
scroll to position [0, 0]
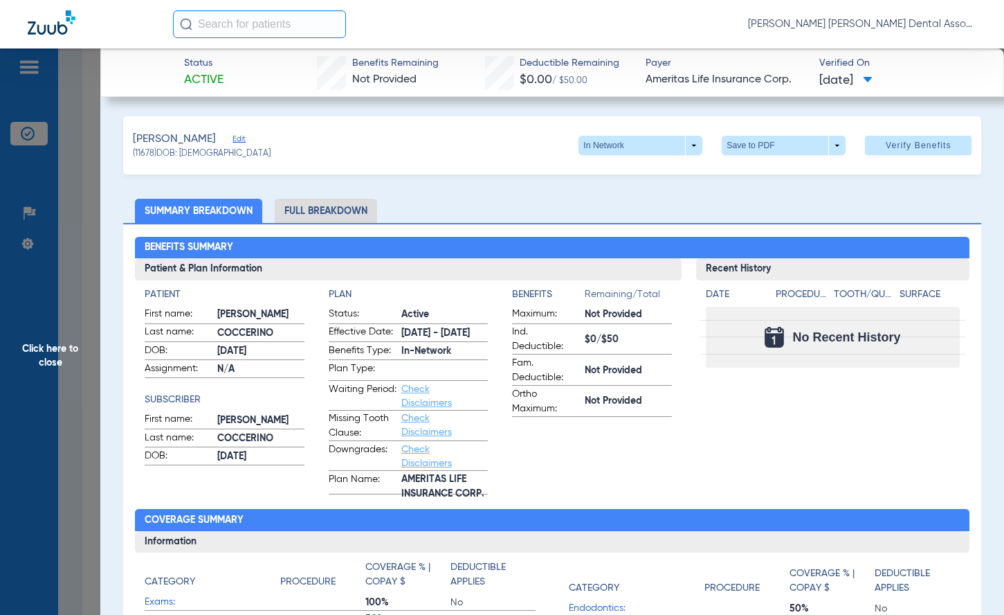
click at [310, 210] on li "Full Breakdown" at bounding box center [326, 211] width 102 height 24
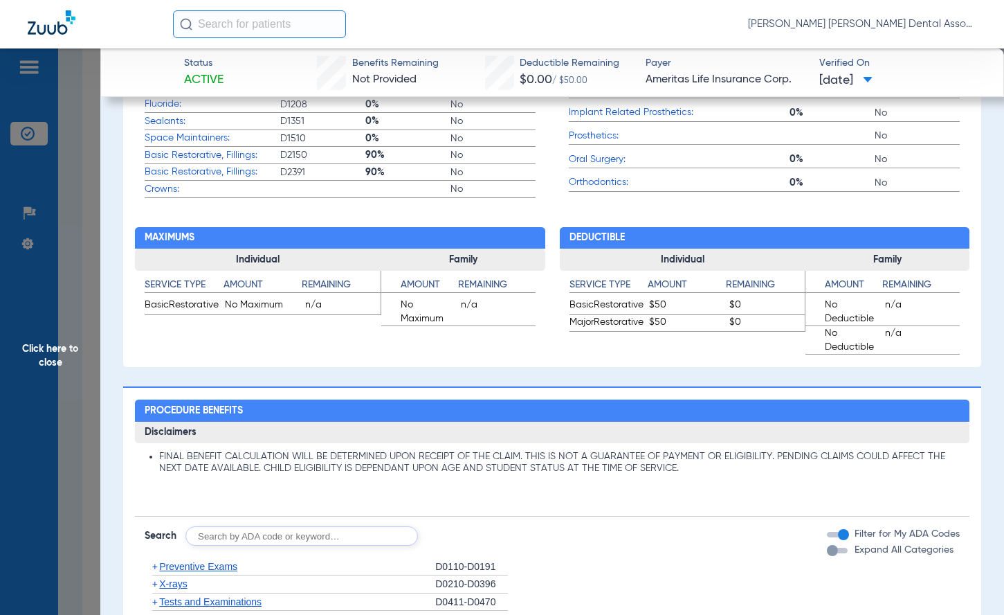
scroll to position [830, 0]
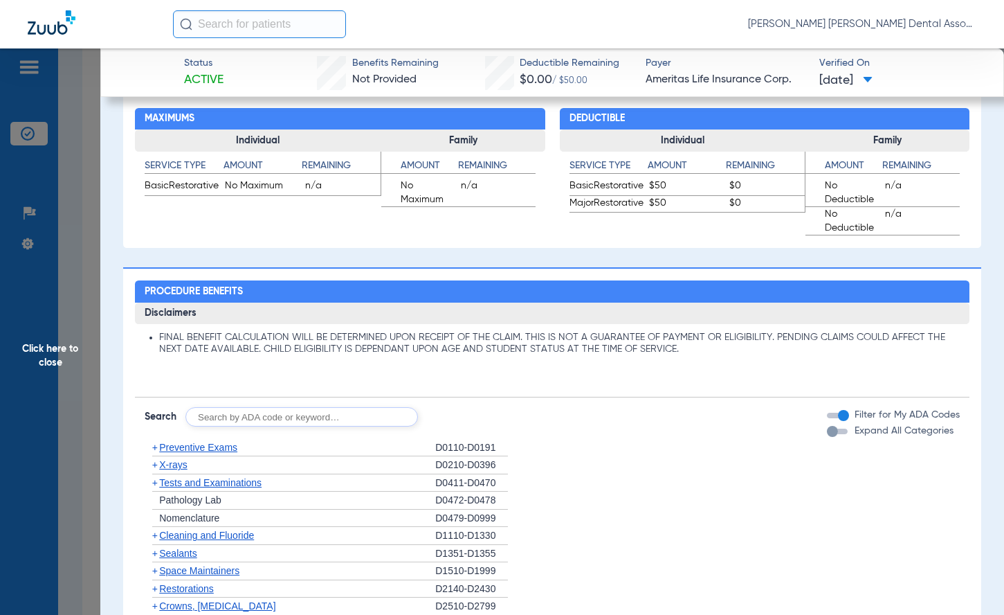
click at [66, 356] on span "Click here to close" at bounding box center [50, 355] width 100 height 615
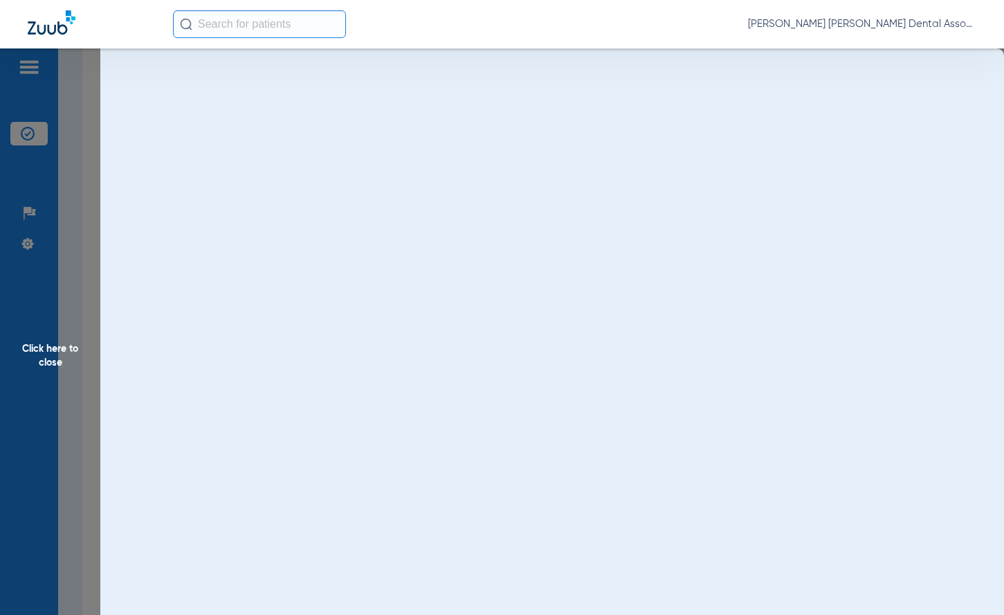
scroll to position [0, 0]
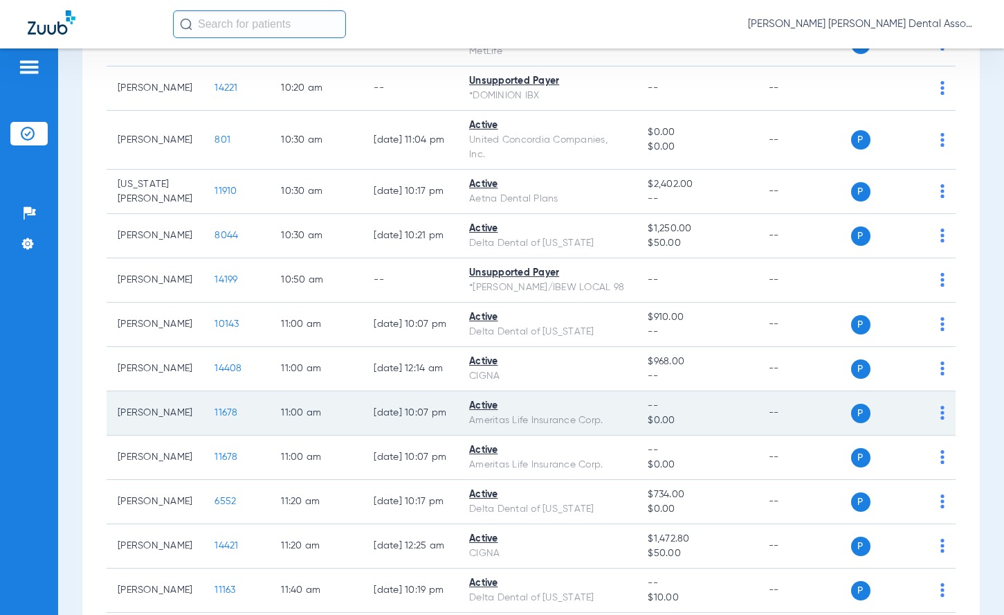
click at [310, 432] on td "11:00 AM" at bounding box center [316, 413] width 93 height 44
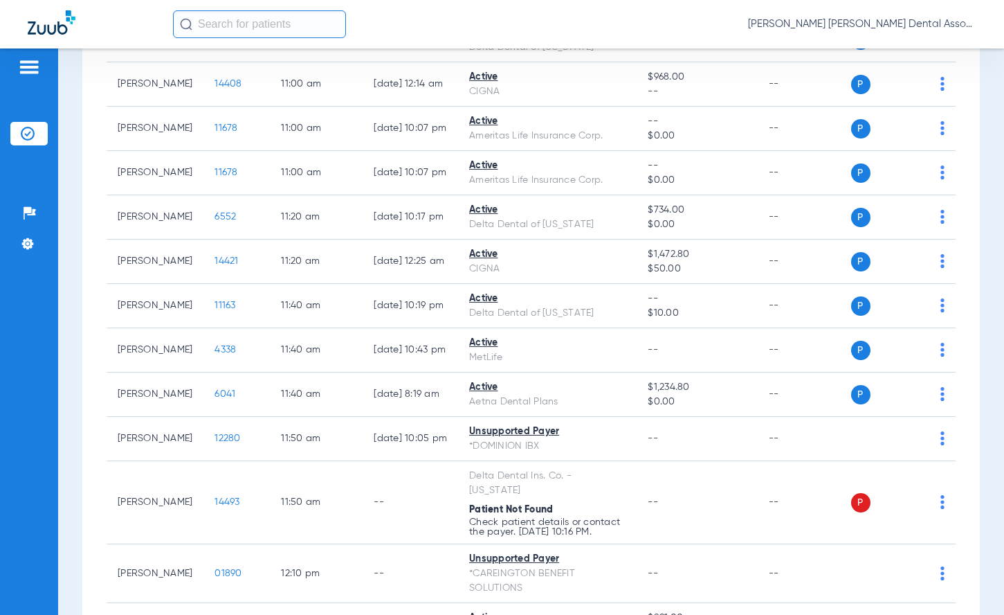
scroll to position [1055, 0]
click at [871, 23] on span "[PERSON_NAME] [PERSON_NAME] Dental Associates" at bounding box center [862, 24] width 228 height 14
click at [921, 47] on span "Log out" at bounding box center [936, 49] width 54 height 10
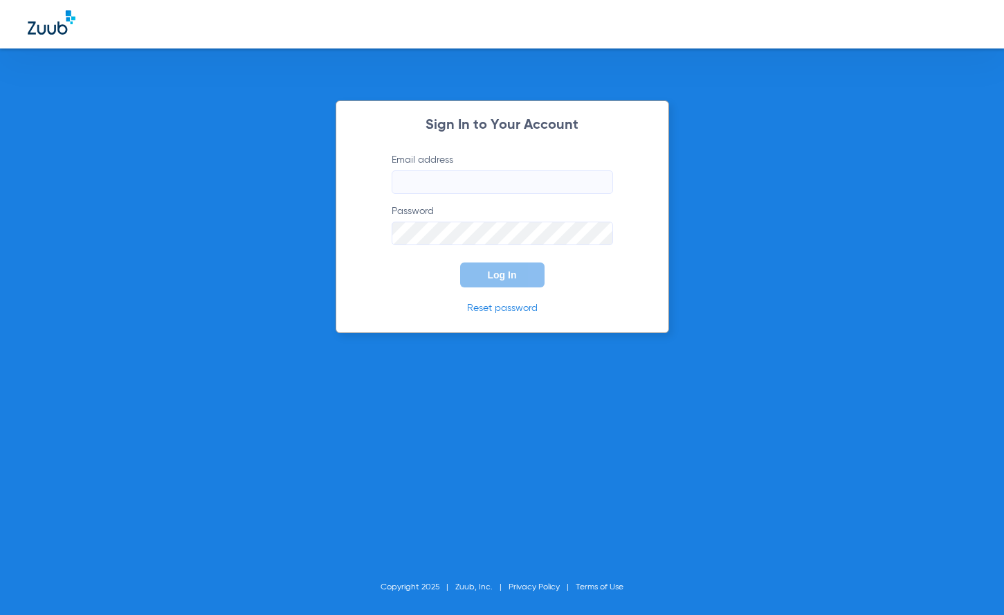
type input "[EMAIL_ADDRESS][DOMAIN_NAME]"
